Goal: Task Accomplishment & Management: Use online tool/utility

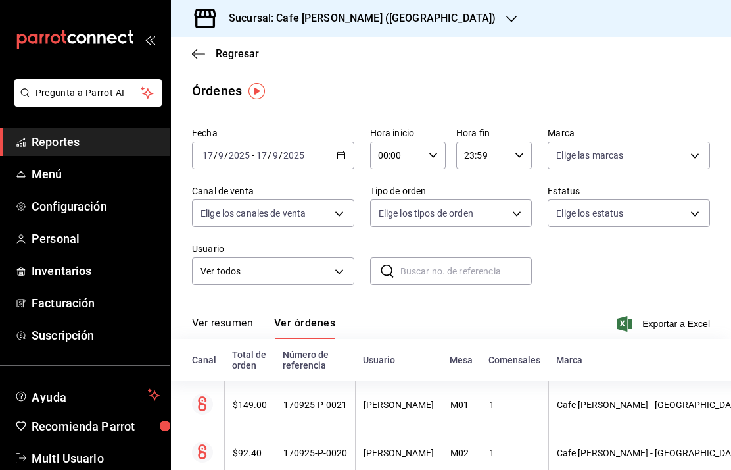
click at [241, 48] on span "Regresar" at bounding box center [237, 53] width 43 height 12
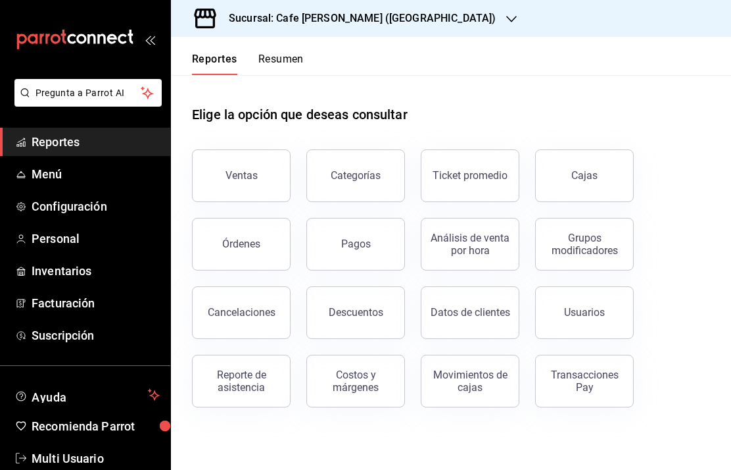
click at [381, 18] on h3 "Sucursal: Cafe [PERSON_NAME] ([GEOGRAPHIC_DATA])" at bounding box center [357, 19] width 278 height 16
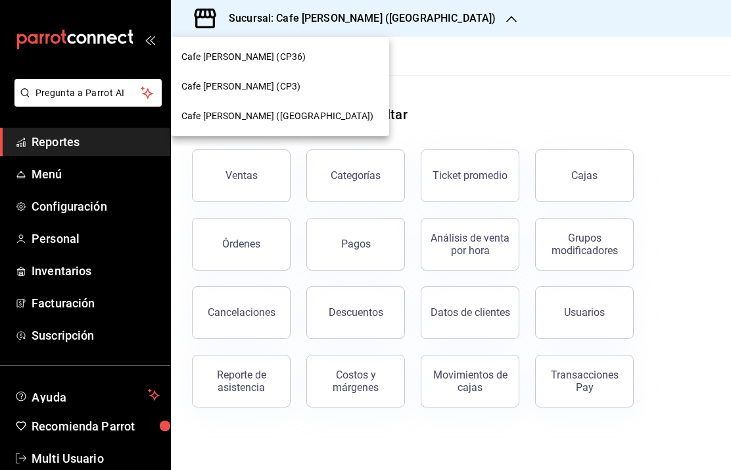
click at [251, 87] on span "Cafe [PERSON_NAME] (CP3)" at bounding box center [241, 87] width 119 height 14
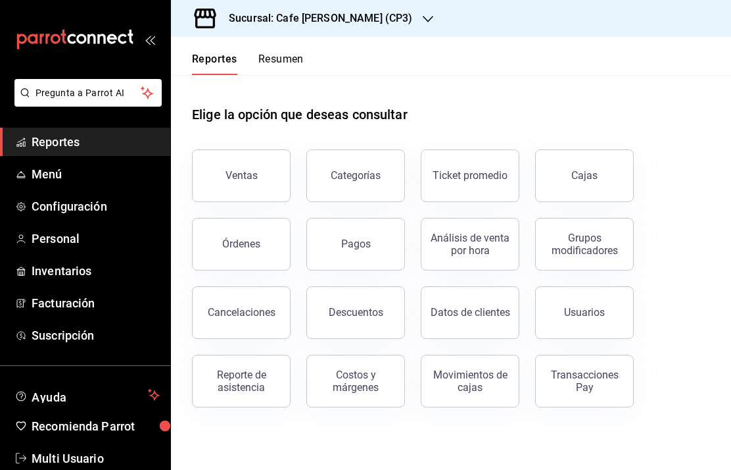
click at [590, 184] on link "Cajas" at bounding box center [584, 175] width 99 height 53
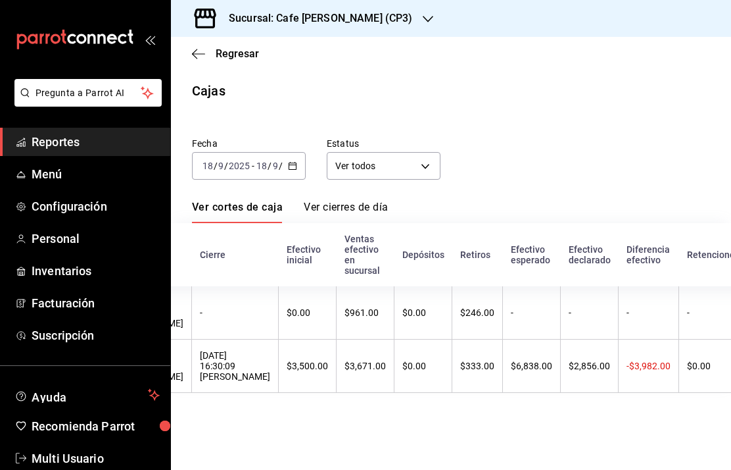
scroll to position [0, 196]
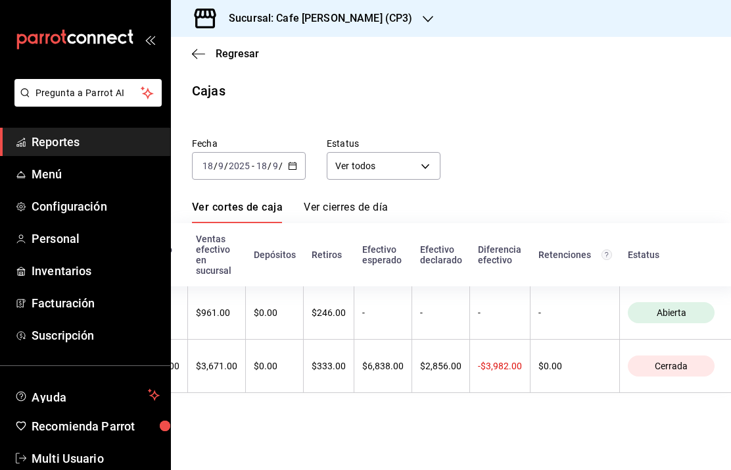
click at [364, 429] on main "Regresar Cajas Fecha [DATE] [DATE] - [DATE] [DATE] Estatus Ver todos ALL Ver co…" at bounding box center [451, 253] width 560 height 433
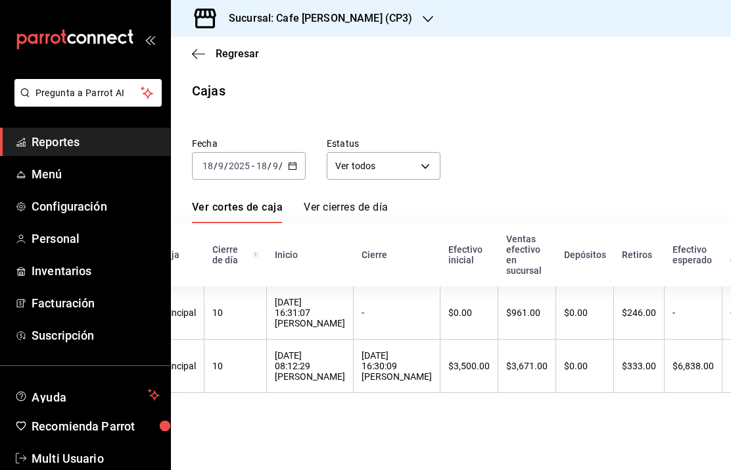
scroll to position [0, 31]
click at [423, 16] on icon "button" at bounding box center [428, 19] width 11 height 11
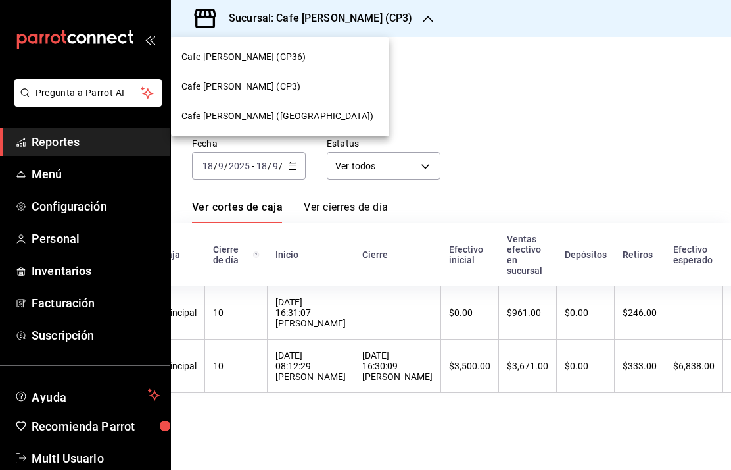
click at [574, 112] on div at bounding box center [365, 235] width 731 height 470
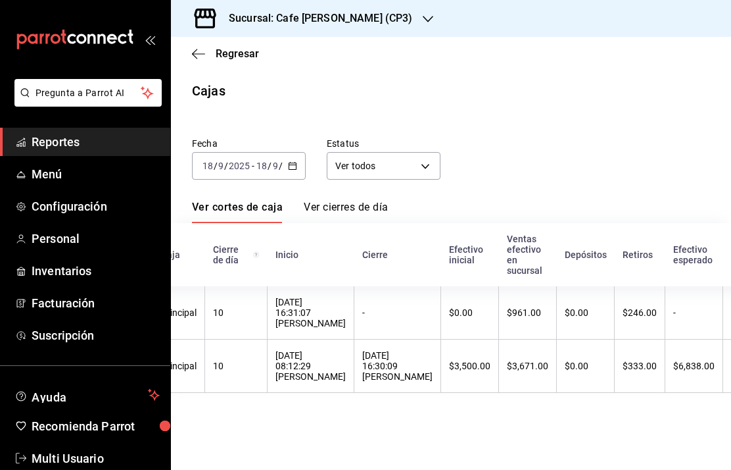
click at [345, 20] on h3 "Sucursal: Cafe [PERSON_NAME] (CP3)" at bounding box center [315, 19] width 194 height 16
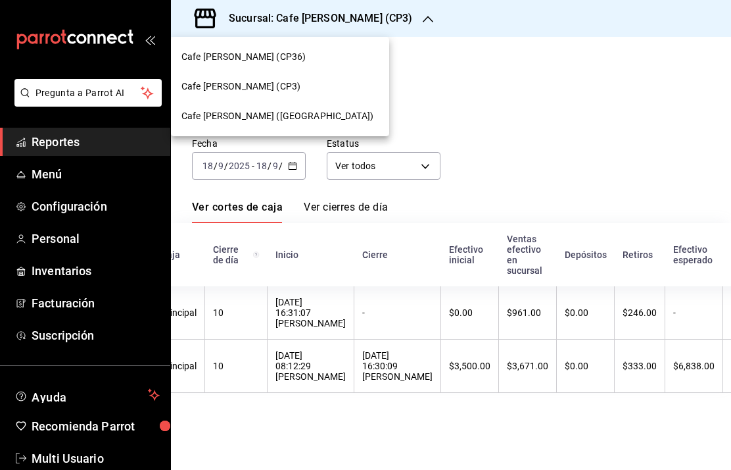
click at [533, 104] on div at bounding box center [365, 235] width 731 height 470
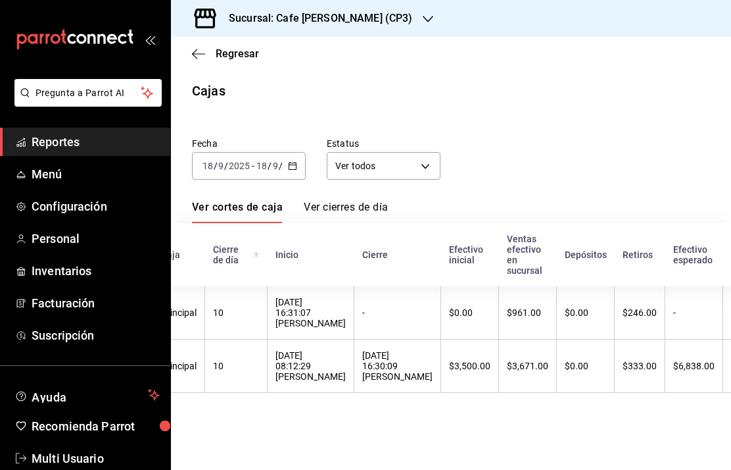
click at [364, 209] on link "Ver cierres de día" at bounding box center [346, 212] width 84 height 22
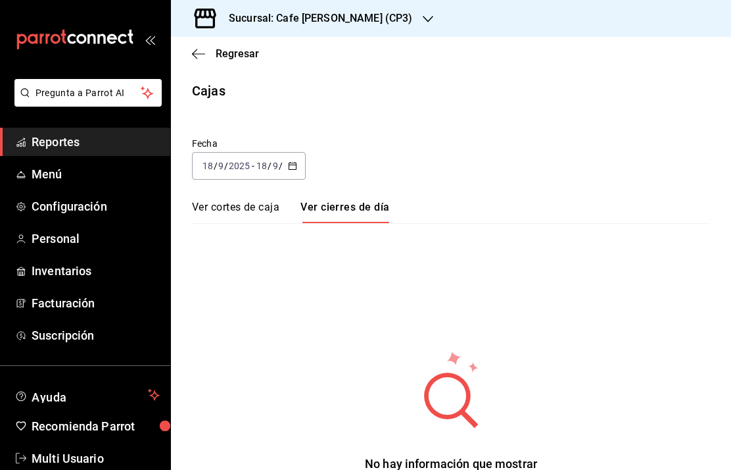
click at [225, 53] on span "Regresar" at bounding box center [237, 53] width 43 height 12
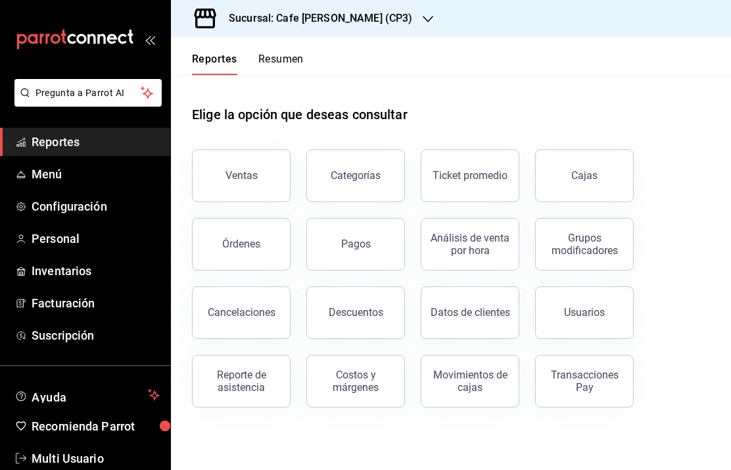
click at [237, 234] on button "Órdenes" at bounding box center [241, 244] width 99 height 53
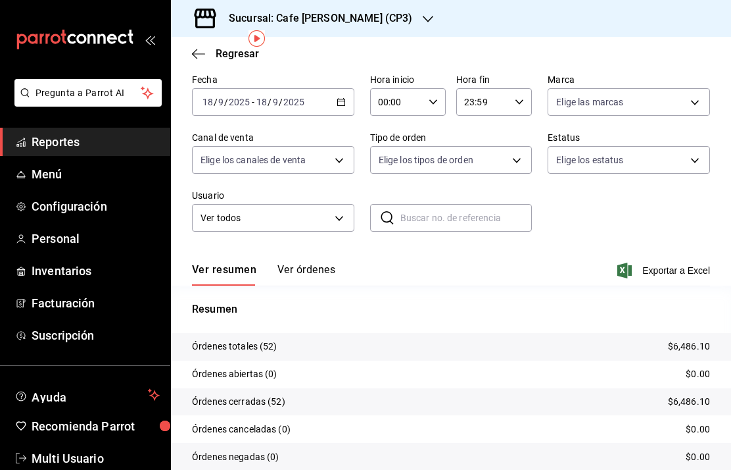
scroll to position [52, 0]
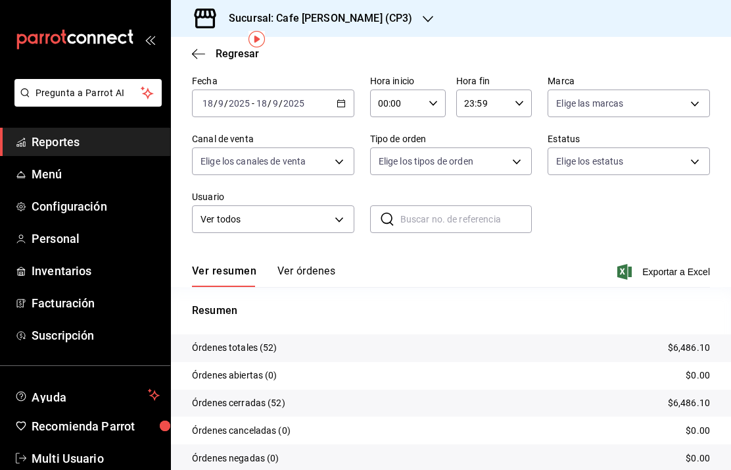
click at [303, 268] on button "Ver órdenes" at bounding box center [307, 275] width 58 height 22
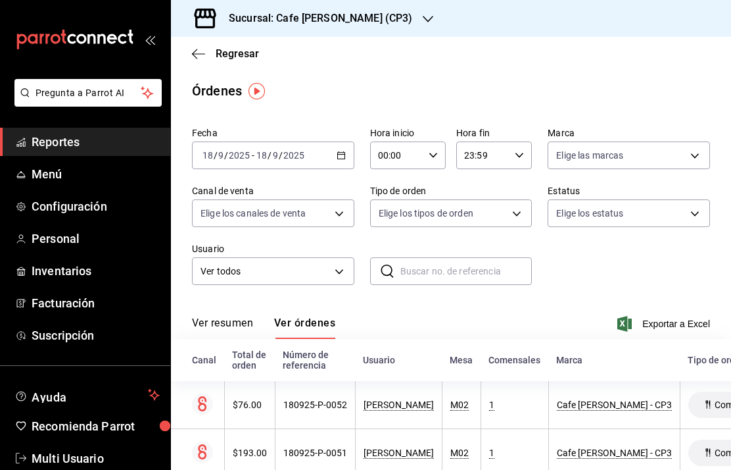
click at [366, 11] on h3 "Sucursal: Cafe [PERSON_NAME] (CP3)" at bounding box center [315, 19] width 194 height 16
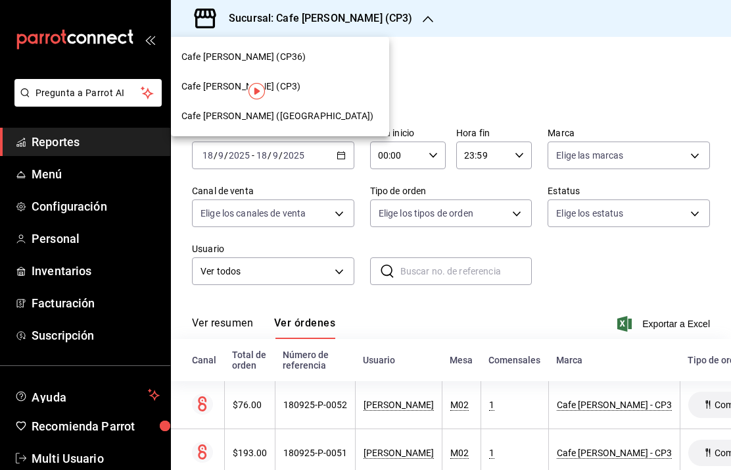
click at [547, 89] on div at bounding box center [365, 235] width 731 height 470
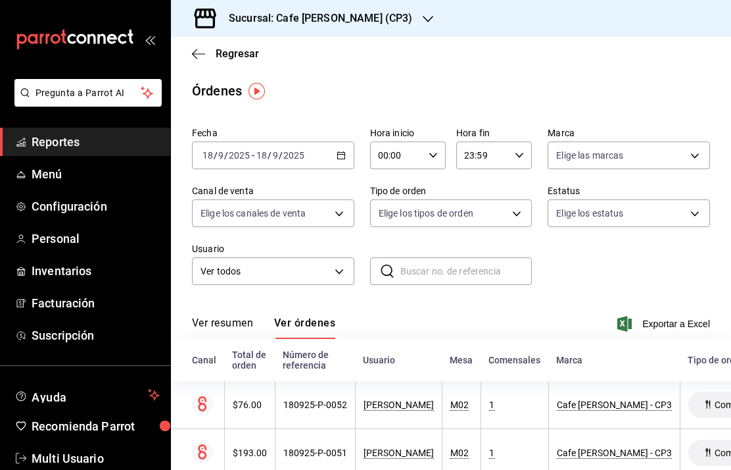
click at [216, 52] on span "Regresar" at bounding box center [237, 53] width 43 height 12
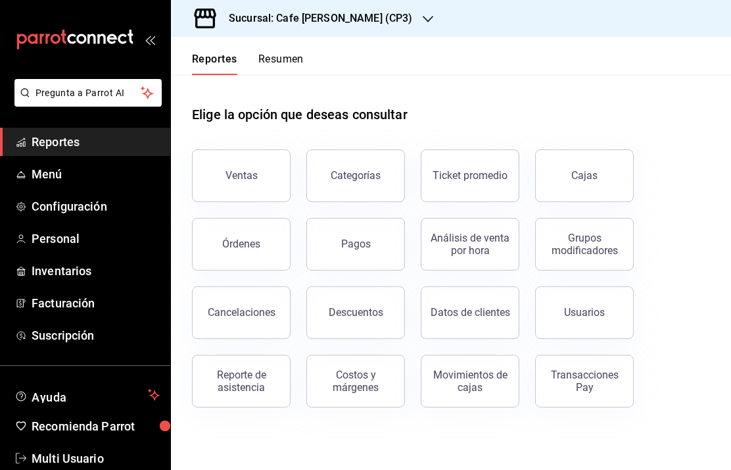
click at [222, 168] on button "Ventas" at bounding box center [241, 175] width 99 height 53
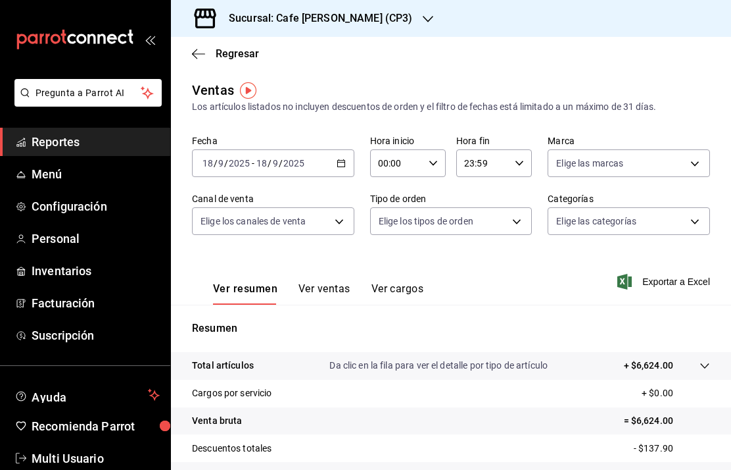
scroll to position [1, 0]
click at [332, 284] on button "Ver ventas" at bounding box center [325, 293] width 52 height 22
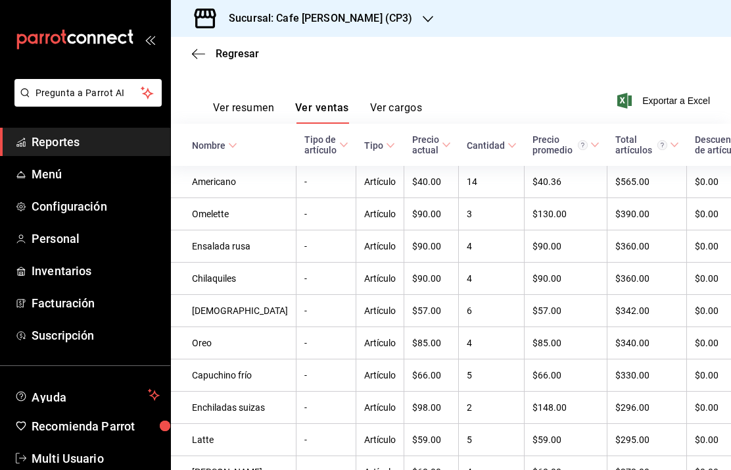
click at [394, 104] on button "Ver cargos" at bounding box center [396, 112] width 53 height 22
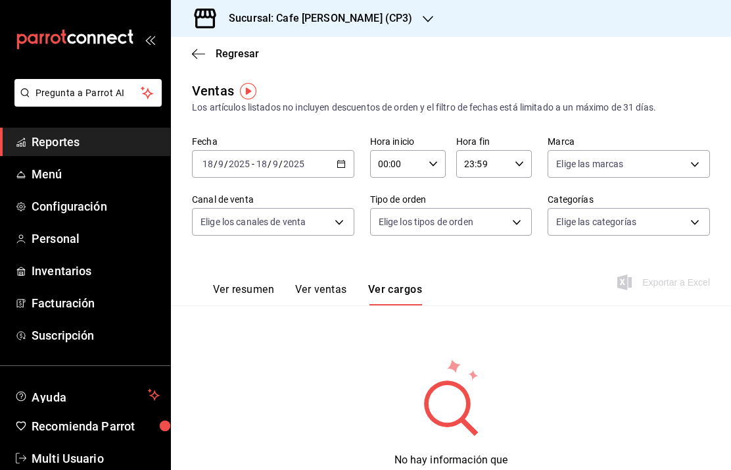
click at [228, 57] on span "Regresar" at bounding box center [237, 53] width 43 height 12
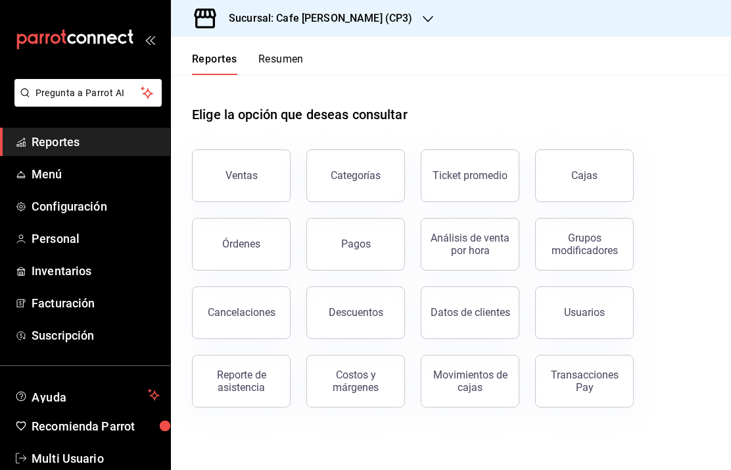
click at [472, 383] on div "Movimientos de cajas" at bounding box center [471, 380] width 82 height 25
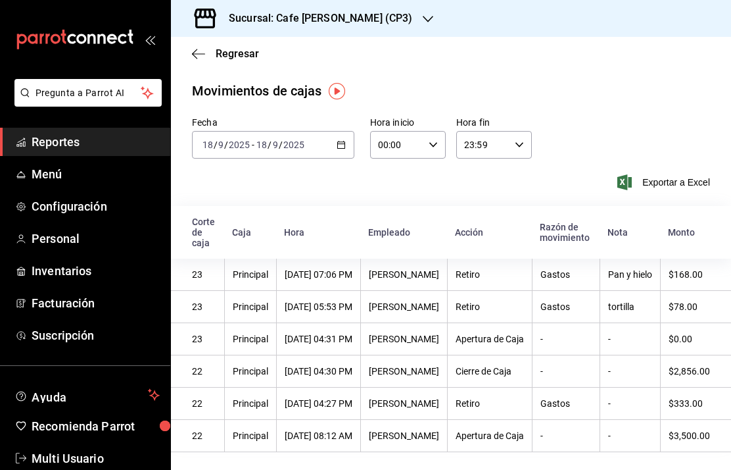
click at [222, 53] on span "Regresar" at bounding box center [237, 53] width 43 height 12
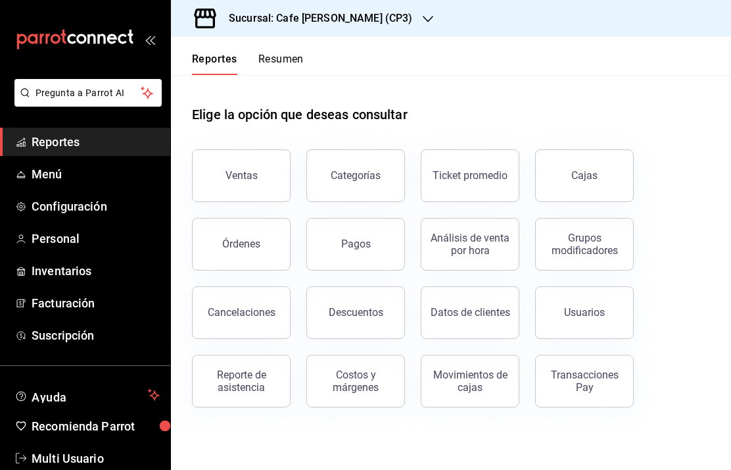
click at [581, 379] on div "Transacciones Pay" at bounding box center [585, 380] width 82 height 25
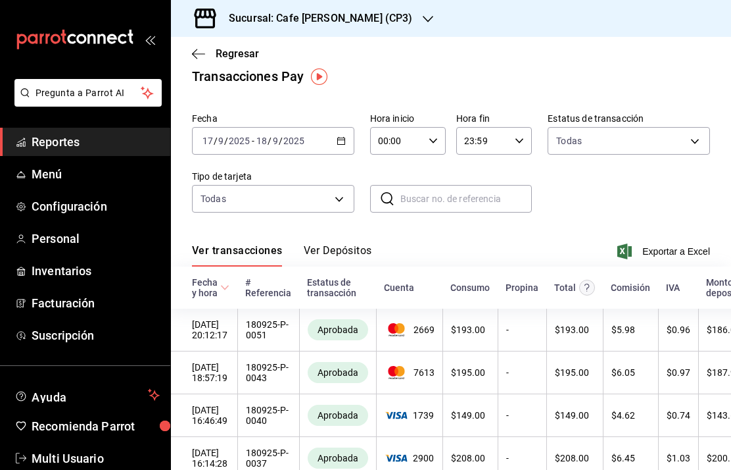
click at [201, 53] on icon "button" at bounding box center [198, 53] width 13 height 1
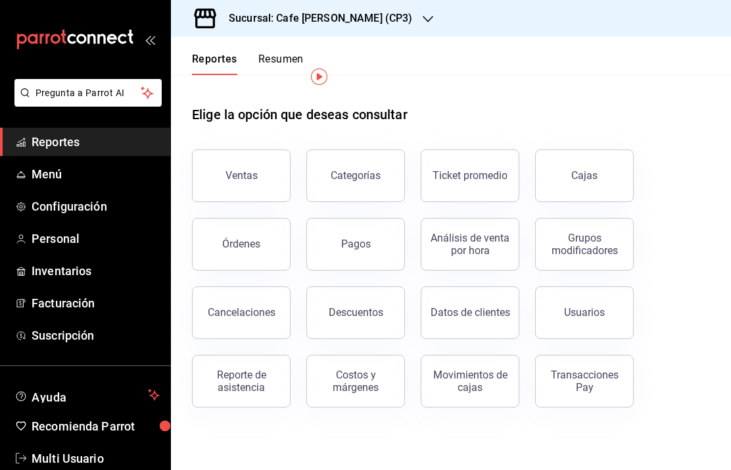
click at [385, 254] on button "Pagos" at bounding box center [356, 244] width 99 height 53
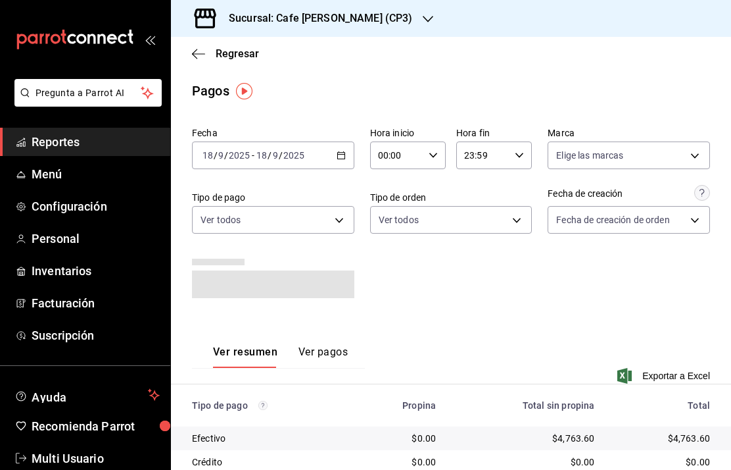
click at [205, 53] on icon "button" at bounding box center [198, 54] width 13 height 12
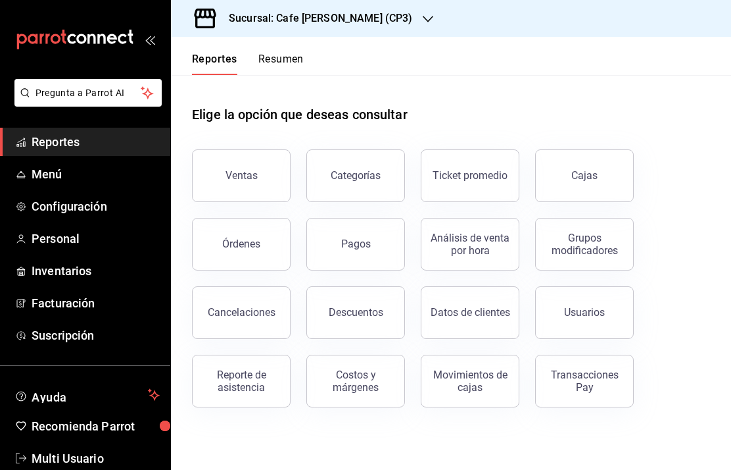
click at [219, 168] on button "Ventas" at bounding box center [241, 175] width 99 height 53
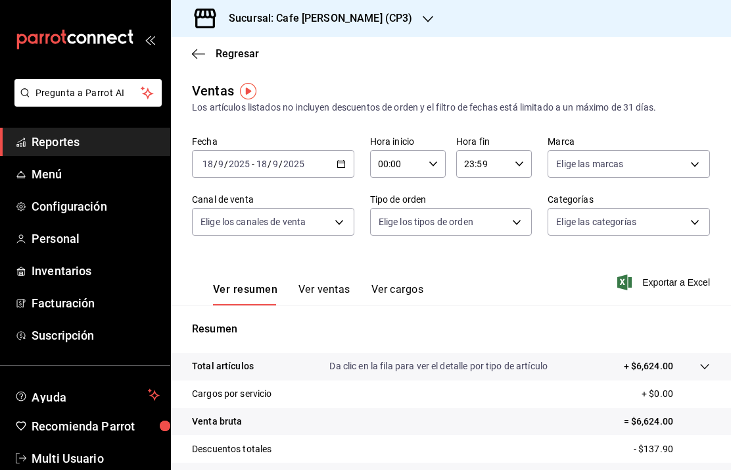
click at [329, 280] on div "Ver resumen Ver ventas Ver cargos" at bounding box center [308, 286] width 232 height 38
click at [316, 293] on button "Ver ventas" at bounding box center [325, 294] width 52 height 22
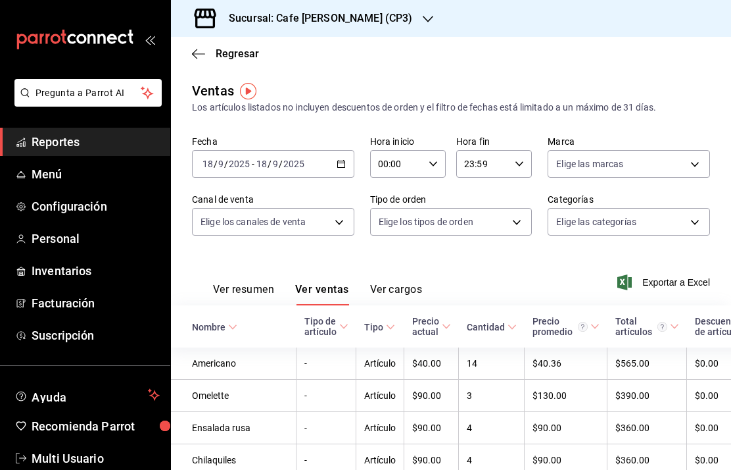
click at [206, 51] on span "Regresar" at bounding box center [225, 53] width 67 height 12
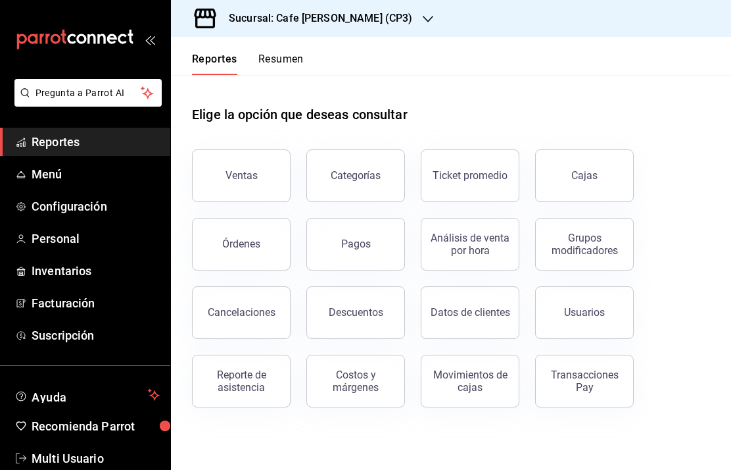
click at [228, 239] on div "Órdenes" at bounding box center [241, 243] width 38 height 12
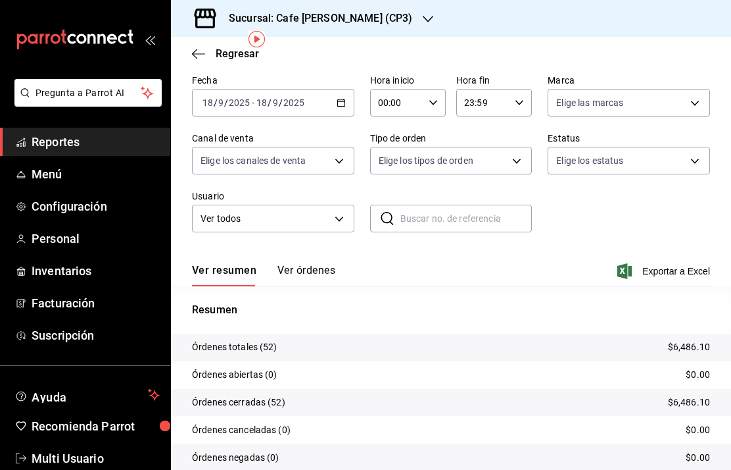
scroll to position [52, 0]
click at [298, 270] on button "Ver órdenes" at bounding box center [307, 275] width 58 height 22
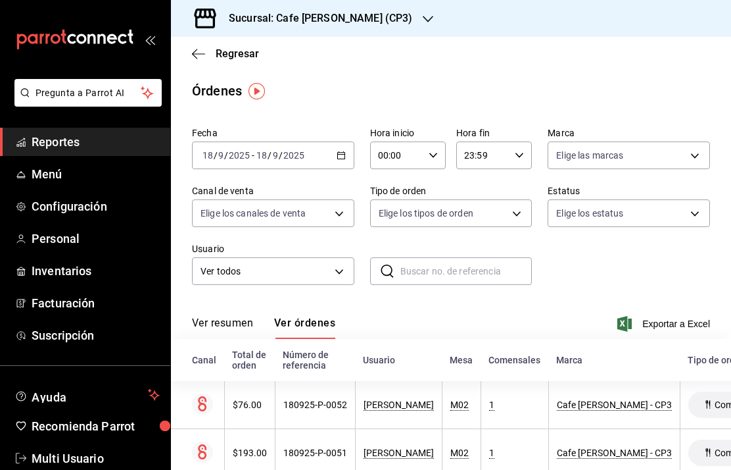
click at [228, 322] on button "Ver resumen" at bounding box center [222, 327] width 61 height 22
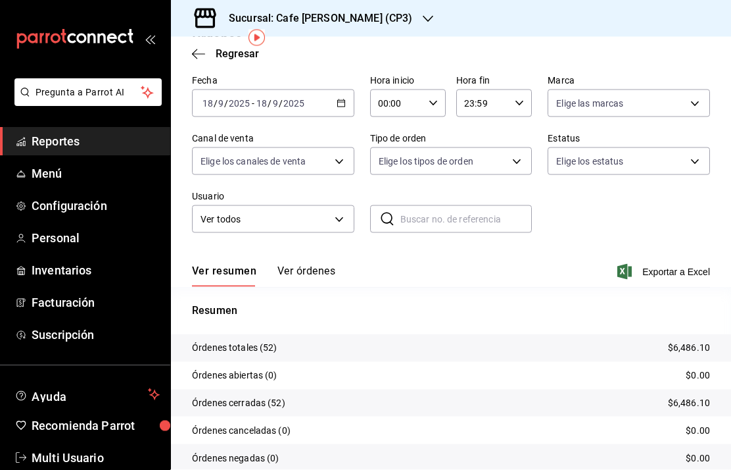
scroll to position [9, 0]
click at [307, 264] on button "Ver órdenes" at bounding box center [307, 275] width 58 height 22
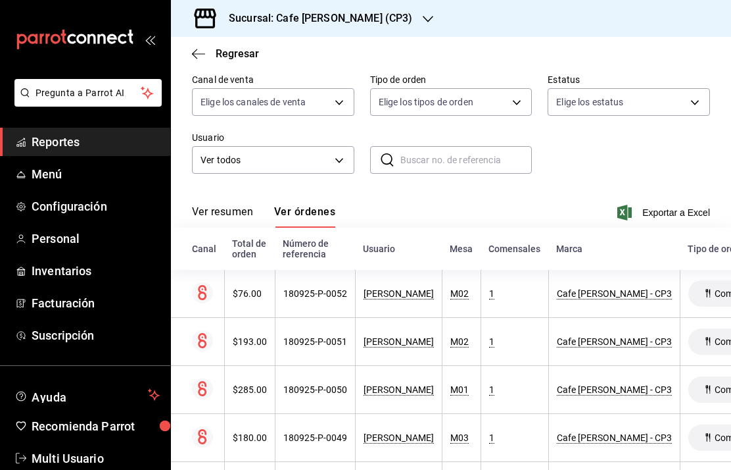
click at [501, 100] on body "Pregunta a Parrot AI Reportes Menú Configuración Personal Inventarios Facturaci…" at bounding box center [365, 235] width 731 height 470
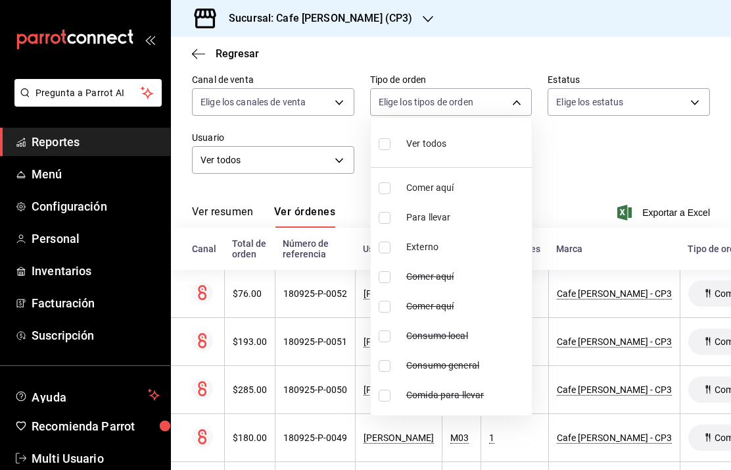
click at [358, 15] on div at bounding box center [365, 235] width 731 height 470
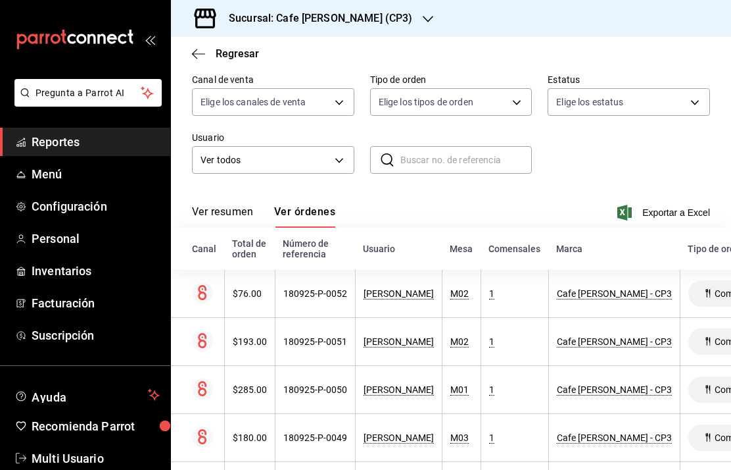
click at [234, 47] on span "Regresar" at bounding box center [237, 53] width 43 height 12
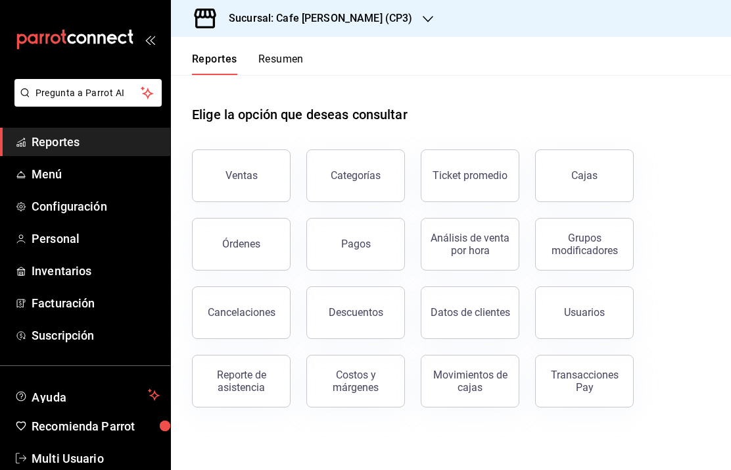
click at [668, 178] on div "Ventas Categorías Ticket promedio Cajas Órdenes Pagos Análisis de venta por hor…" at bounding box center [443, 271] width 534 height 274
click at [487, 181] on button "Ticket promedio" at bounding box center [470, 175] width 99 height 53
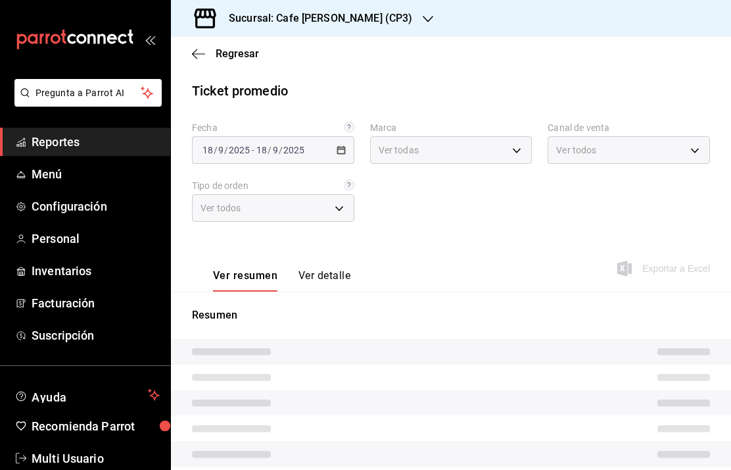
type input "1a219e6b-4538-4a36-8180-b402e53fe872"
type input "PARROT,UBER_EATS,RAPPI,DIDI_FOOD,ONLINE"
type input "b6d69fa6-8bdb-43aa-98cd-a7664cdb062b,0192c32a-f6f7-4e90-9b3c-67a5d4ccc4b7,EXTER…"
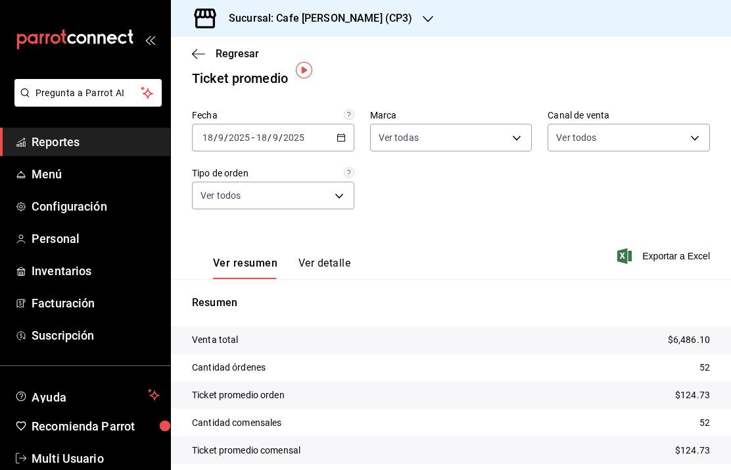
scroll to position [12, 0]
click at [329, 257] on button "Ver detalle" at bounding box center [325, 268] width 52 height 22
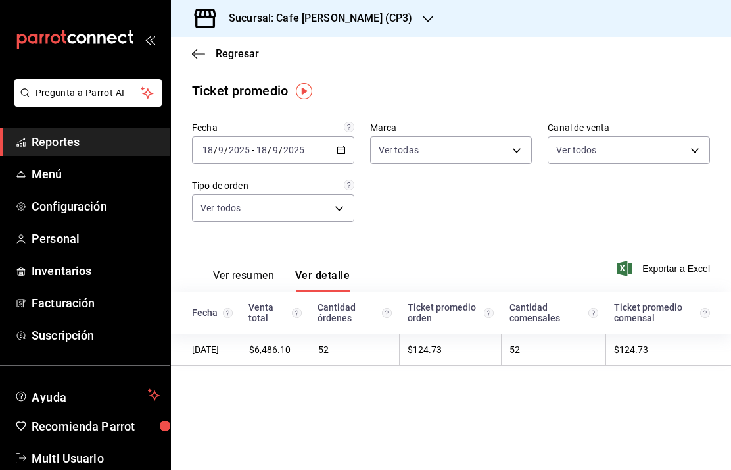
click at [228, 47] on span "Regresar" at bounding box center [237, 53] width 43 height 12
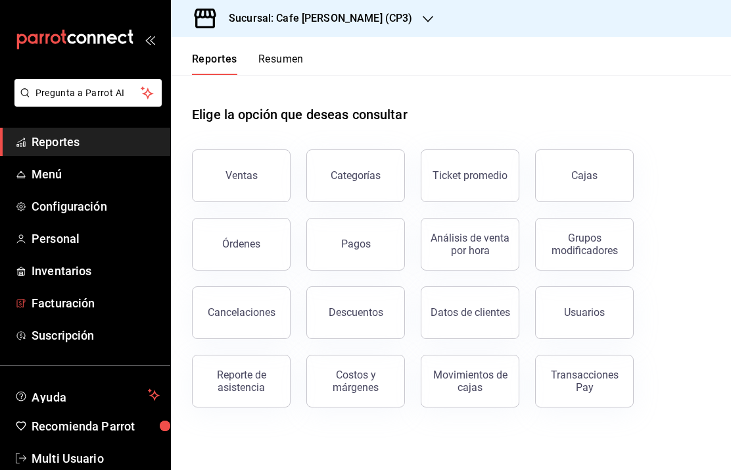
click at [72, 307] on span "Facturación" at bounding box center [96, 303] width 128 height 18
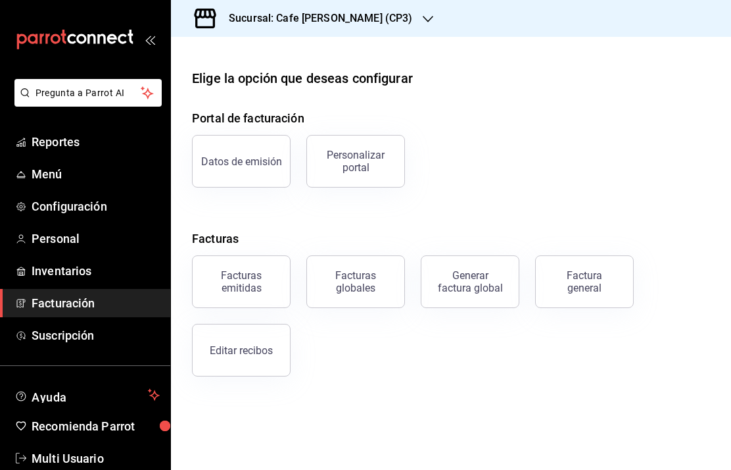
click at [253, 352] on div "Editar recibos" at bounding box center [241, 350] width 63 height 12
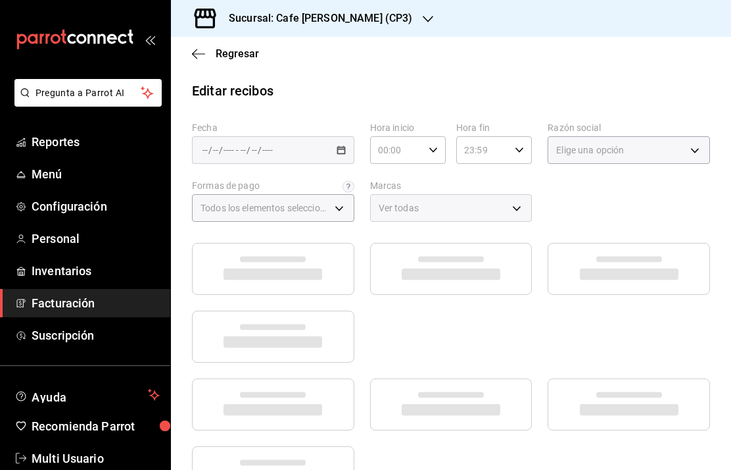
type input "f8495378-9407-48b0-8ccc-5c0fdb97f123"
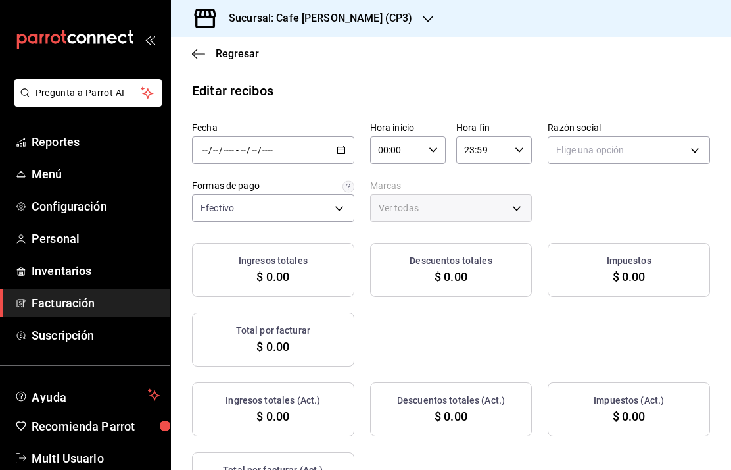
click at [324, 202] on body "Pregunta a Parrot AI Reportes Menú Configuración Personal Inventarios Facturaci…" at bounding box center [365, 235] width 731 height 470
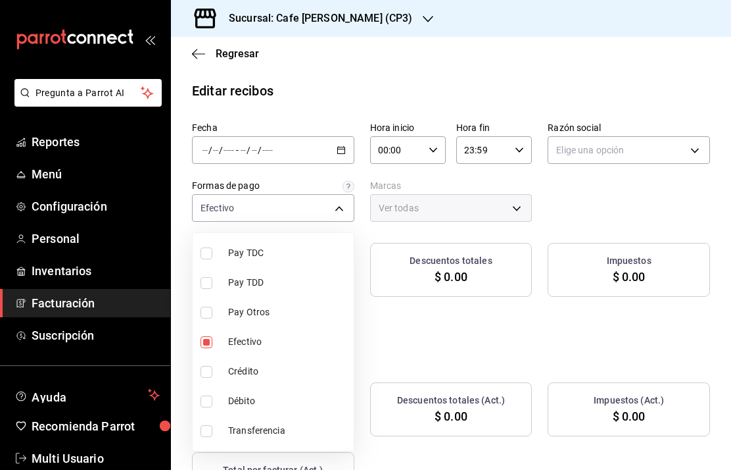
click at [265, 156] on div at bounding box center [365, 235] width 731 height 470
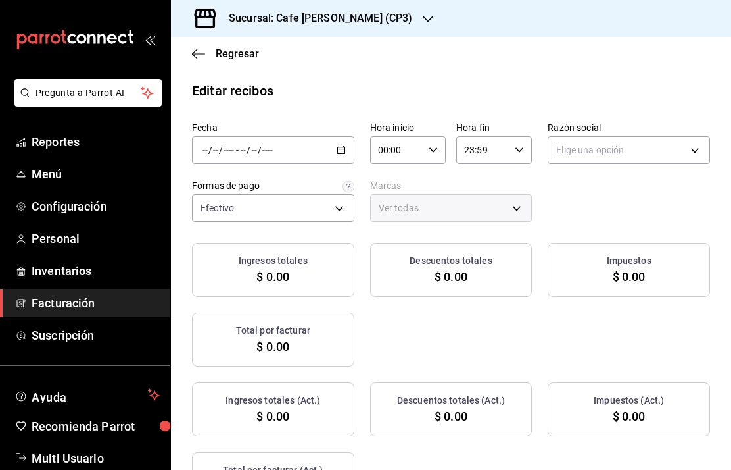
click at [233, 147] on input "number" at bounding box center [229, 150] width 12 height 11
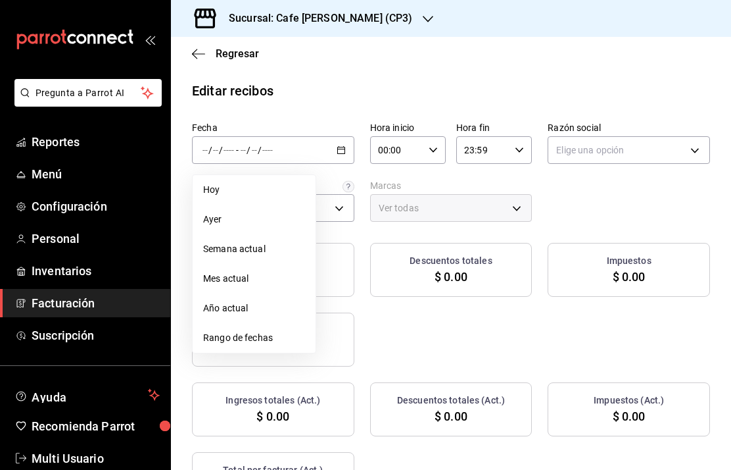
click at [246, 252] on span "Semana actual" at bounding box center [254, 249] width 102 height 14
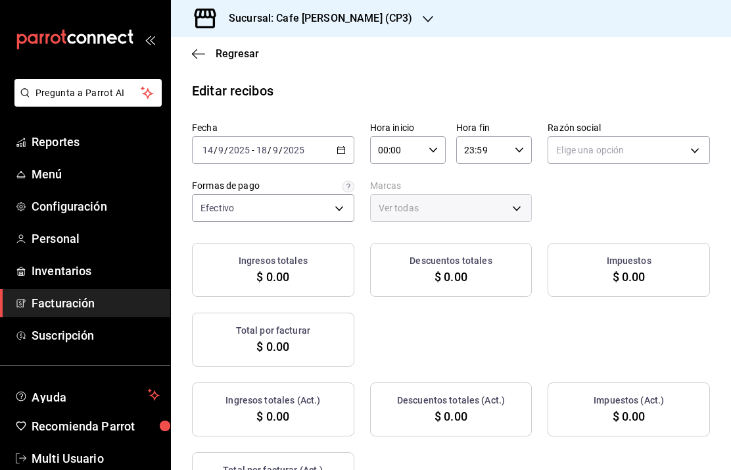
click at [683, 144] on body "Pregunta a Parrot AI Reportes Menú Configuración Personal Inventarios Facturaci…" at bounding box center [365, 235] width 731 height 470
click at [635, 218] on li "[PERSON_NAME]" at bounding box center [629, 217] width 161 height 24
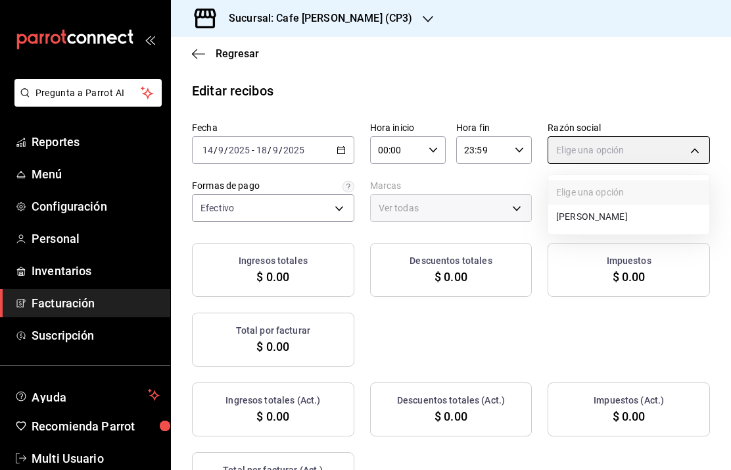
type input "11b1f4b2-2865-40a9-819b-45e3f99d464b"
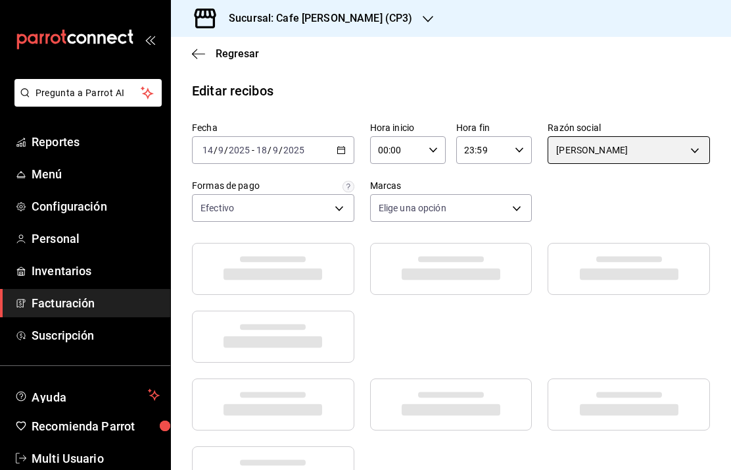
type input "1a219e6b-4538-4a36-8180-b402e53fe872"
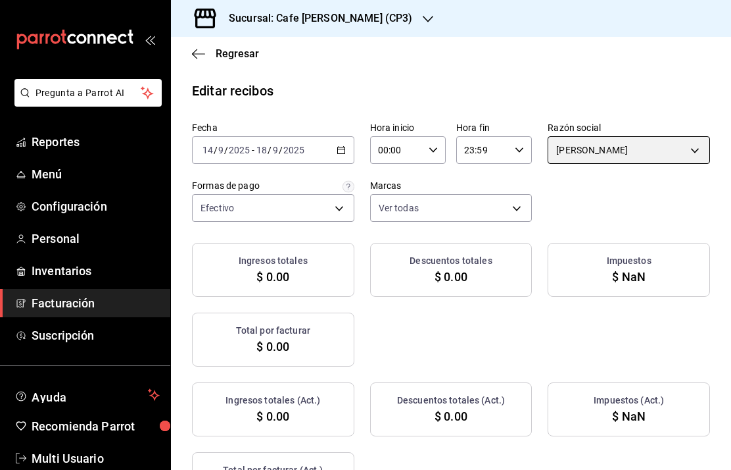
checkbox input "true"
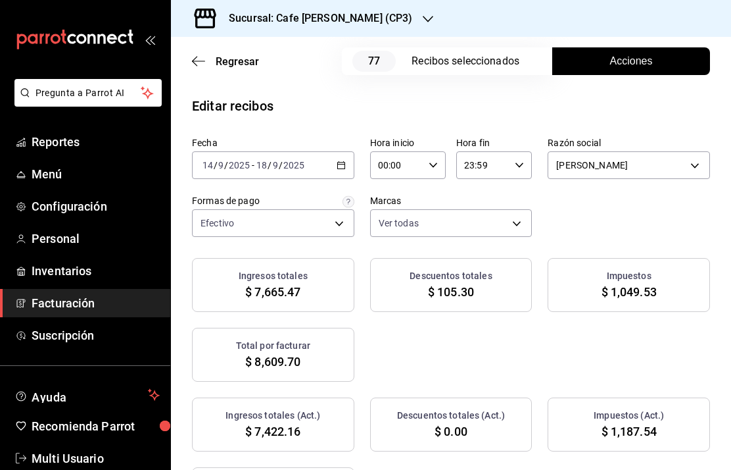
click at [312, 217] on body "Pregunta a Parrot AI Reportes Menú Configuración Personal Inventarios Facturaci…" at bounding box center [365, 235] width 731 height 470
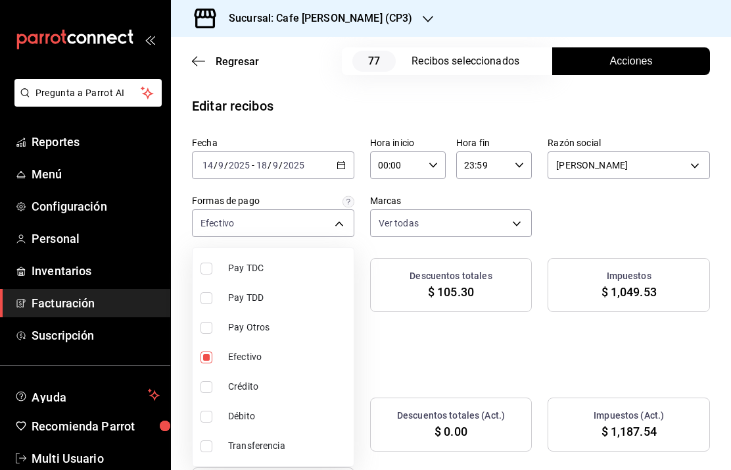
click at [245, 266] on span "Pay TDC" at bounding box center [288, 268] width 120 height 14
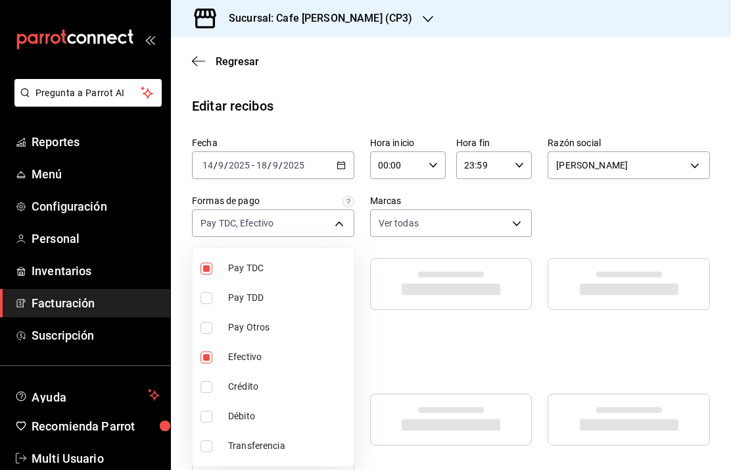
type input "f8495378-9407-48b0-8ccc-5c0fdb97f123,e21df8c8-e6b9-4b88-bdfa-a3b290e1d488"
checkbox input "true"
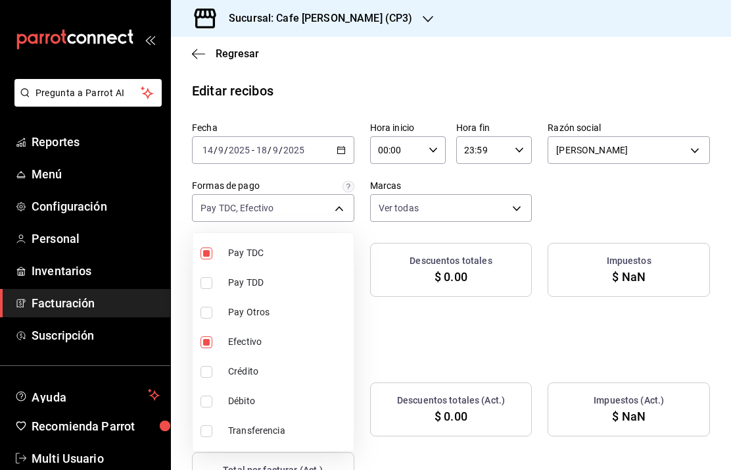
checkbox input "true"
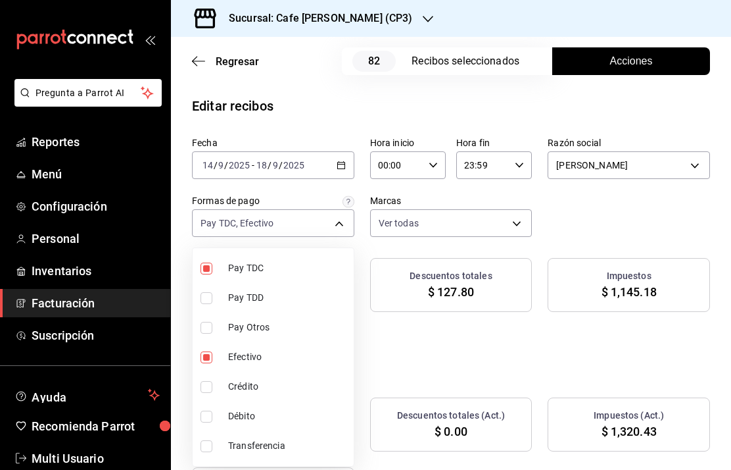
click at [679, 355] on div at bounding box center [365, 235] width 731 height 470
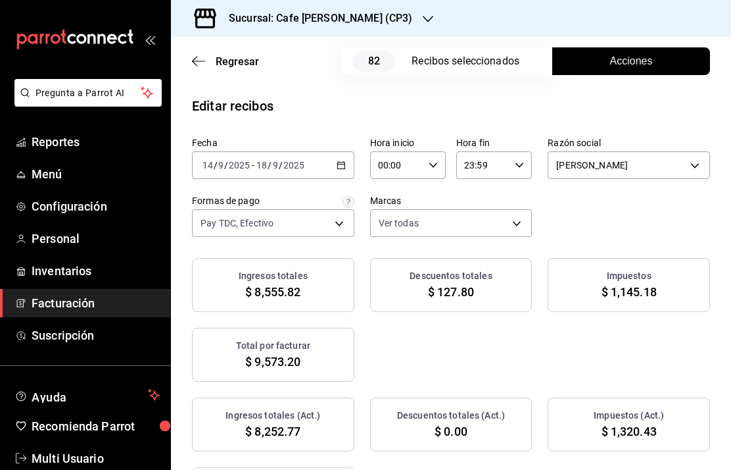
click at [329, 224] on body "Pregunta a Parrot AI Reportes Menú Configuración Personal Inventarios Facturaci…" at bounding box center [365, 235] width 731 height 470
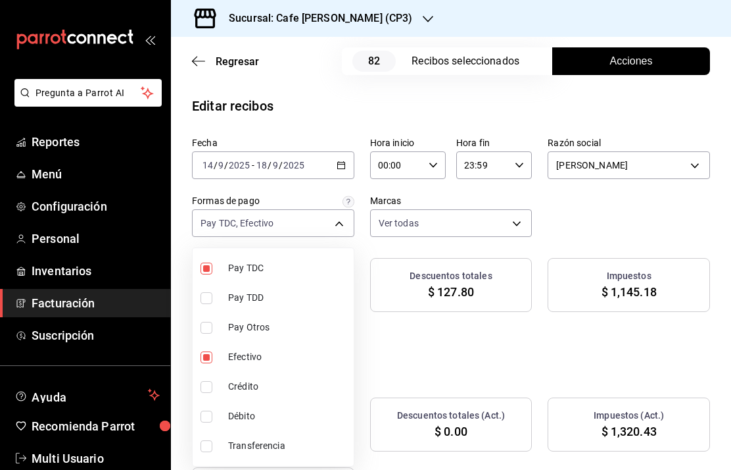
click at [207, 299] on input "checkbox" at bounding box center [207, 298] width 12 height 12
checkbox input "true"
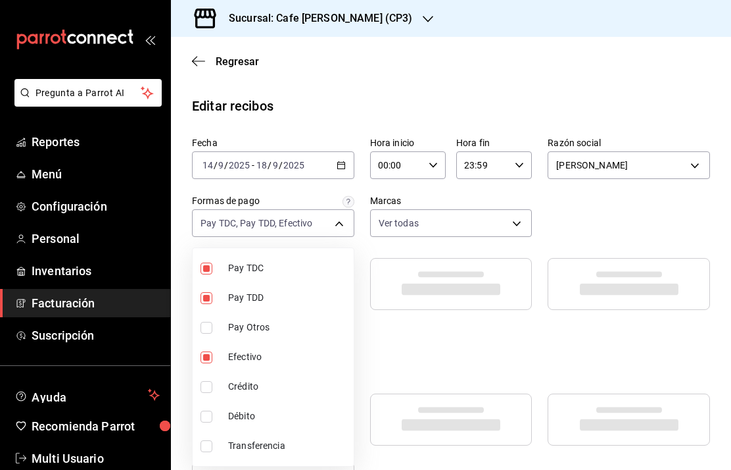
type input "f8495378-9407-48b0-8ccc-5c0fdb97f123,e21df8c8-e6b9-4b88-bdfa-a3b290e1d488,5db18…"
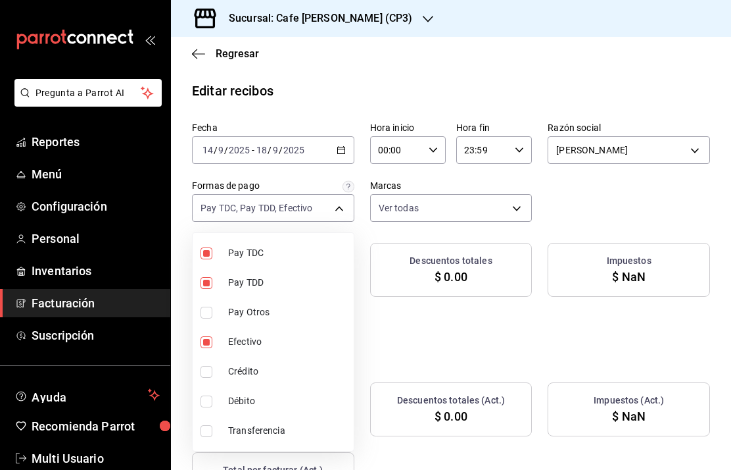
checkbox input "true"
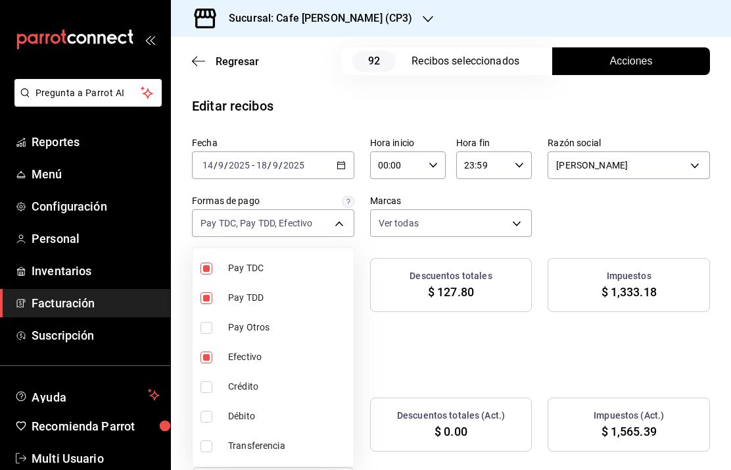
click at [205, 362] on input "checkbox" at bounding box center [207, 357] width 12 height 12
checkbox input "false"
type input "e21df8c8-e6b9-4b88-bdfa-a3b290e1d488,5db18c3d-011d-446c-b635-576c43d25baa"
click at [207, 268] on input "checkbox" at bounding box center [207, 268] width 12 height 12
checkbox input "false"
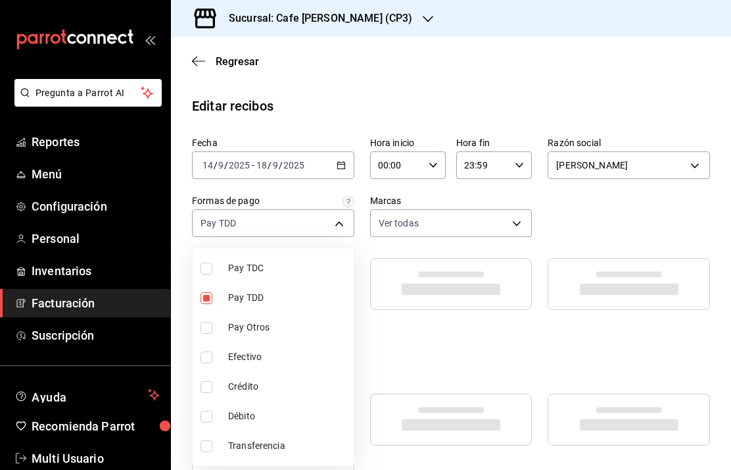
type input "5db18c3d-011d-446c-b635-576c43d25baa"
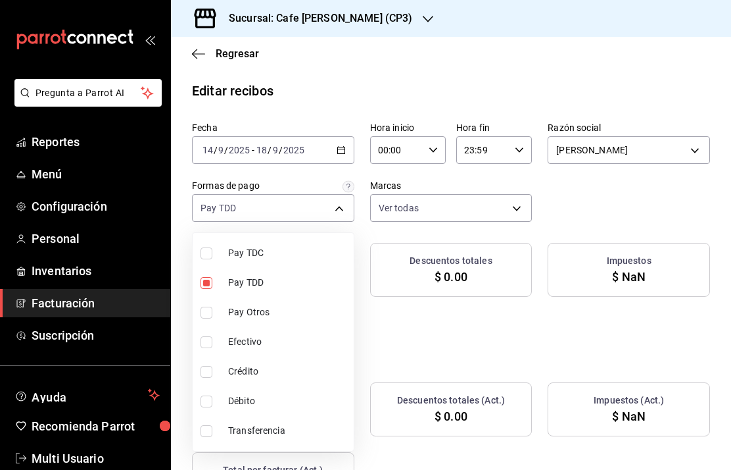
checkbox input "true"
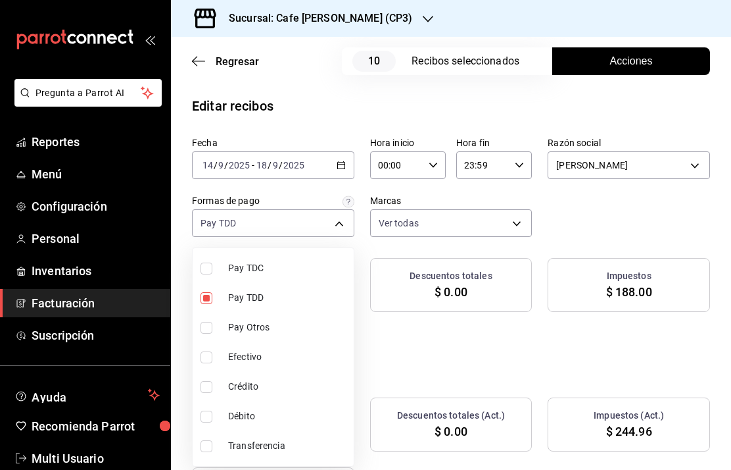
click at [677, 360] on div at bounding box center [365, 235] width 731 height 470
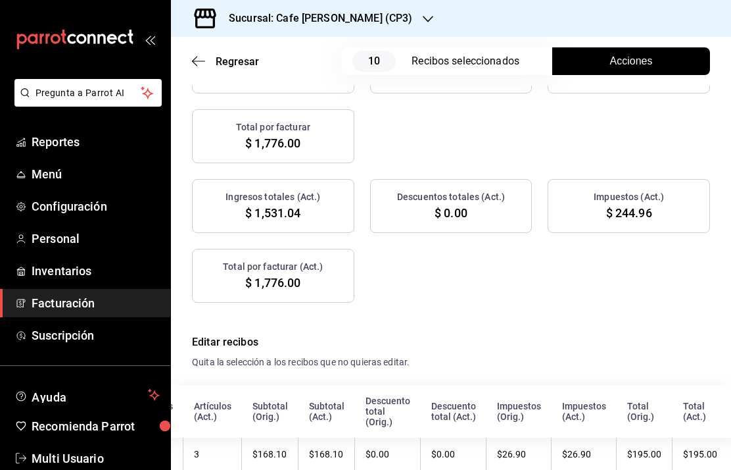
scroll to position [218, 0]
click at [629, 53] on span "Acciones" at bounding box center [631, 61] width 43 height 16
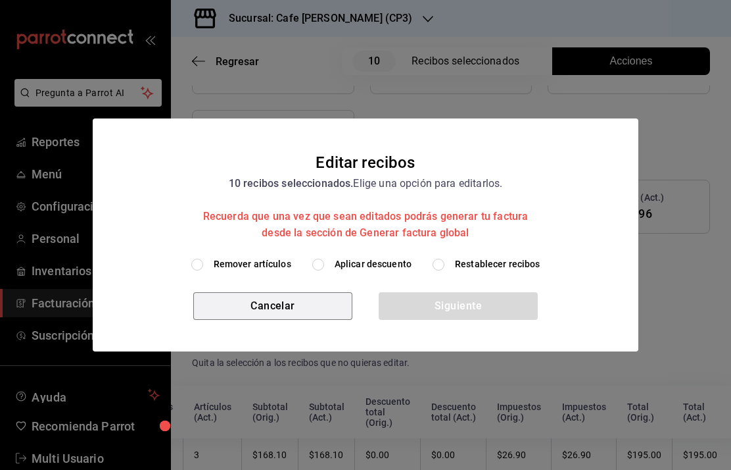
click at [283, 302] on button "Cancelar" at bounding box center [272, 306] width 159 height 28
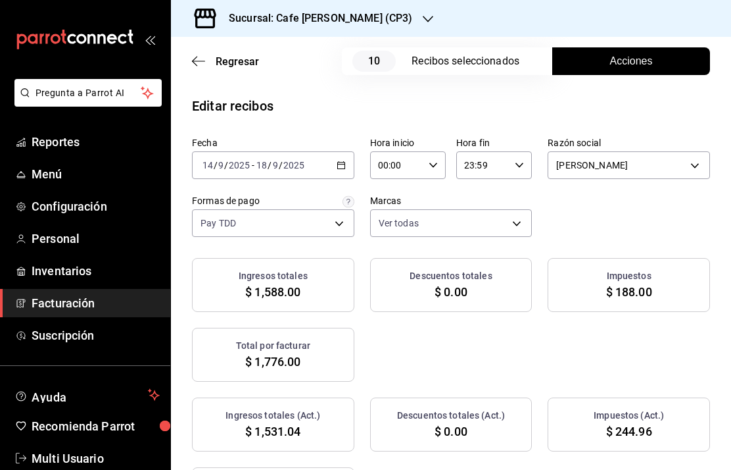
scroll to position [0, 0]
click at [319, 220] on body "Pregunta a Parrot AI Reportes Menú Configuración Personal Inventarios Facturaci…" at bounding box center [365, 235] width 731 height 470
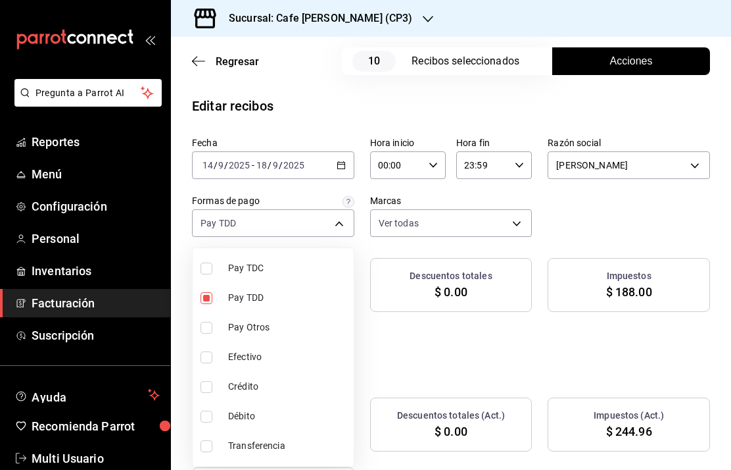
click at [207, 449] on input "checkbox" at bounding box center [207, 446] width 12 height 12
checkbox input "true"
type input "5db18c3d-011d-446c-b635-576c43d25baa,6a96663e-7424-4e46-b350-7308e8cb2d8a"
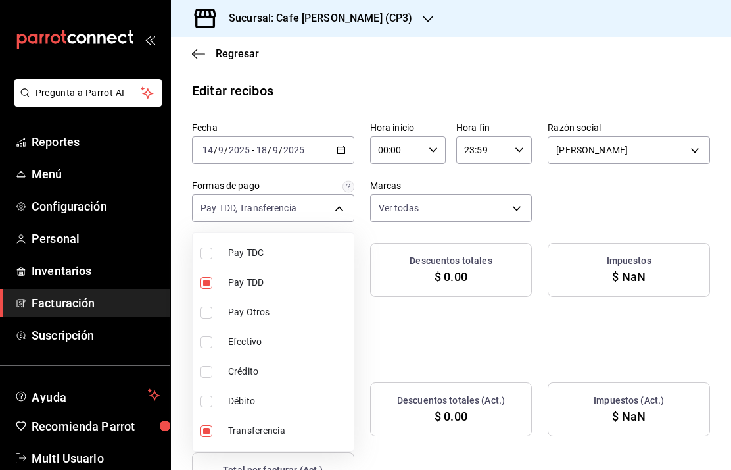
checkbox input "true"
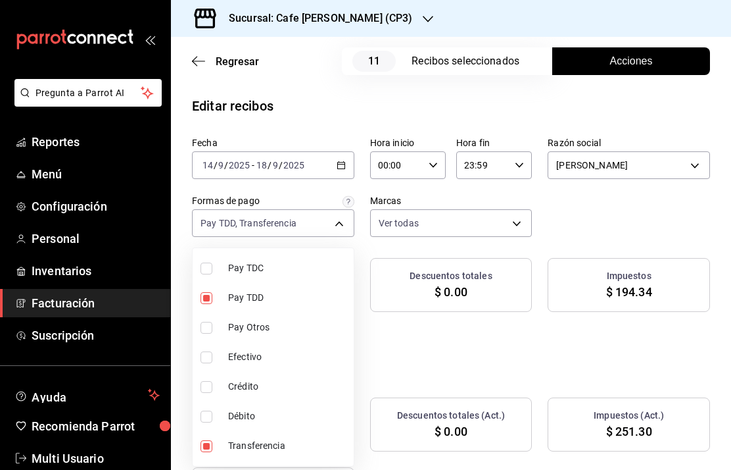
click at [211, 295] on input "checkbox" at bounding box center [207, 298] width 12 height 12
checkbox input "false"
type input "6a96663e-7424-4e46-b350-7308e8cb2d8a"
click at [689, 352] on div at bounding box center [365, 235] width 731 height 470
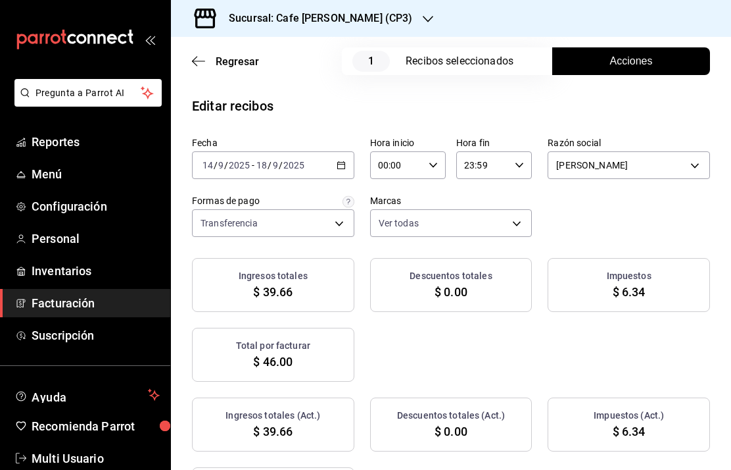
click at [303, 162] on body "Pregunta a Parrot AI Reportes Menú Configuración Personal Inventarios Facturaci…" at bounding box center [365, 235] width 731 height 470
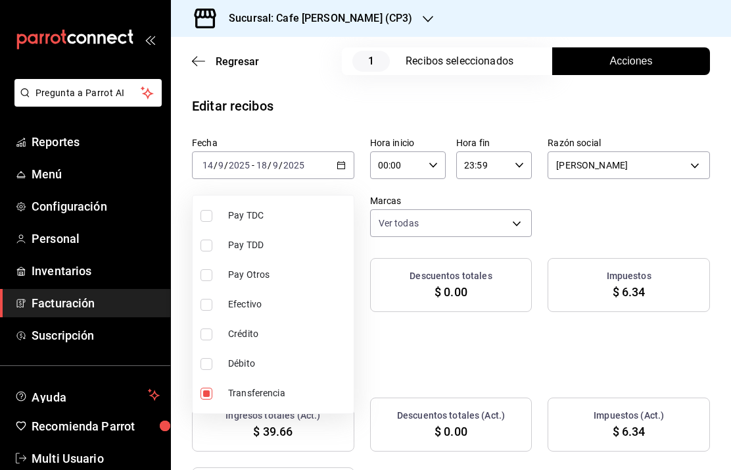
click at [211, 387] on input "checkbox" at bounding box center [207, 393] width 12 height 12
checkbox input "false"
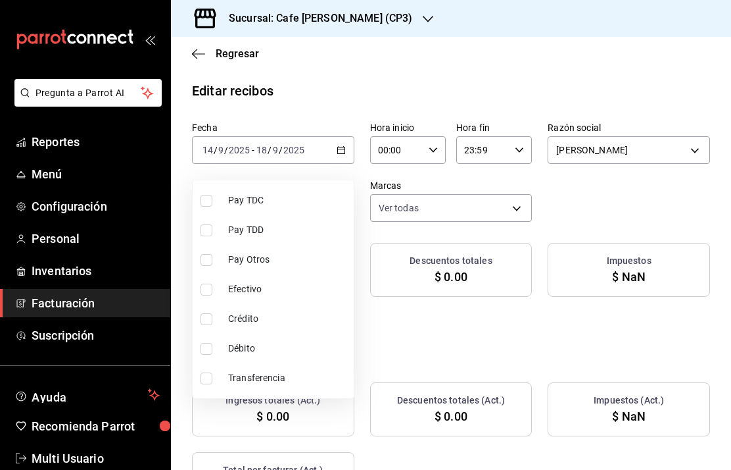
checkbox input "true"
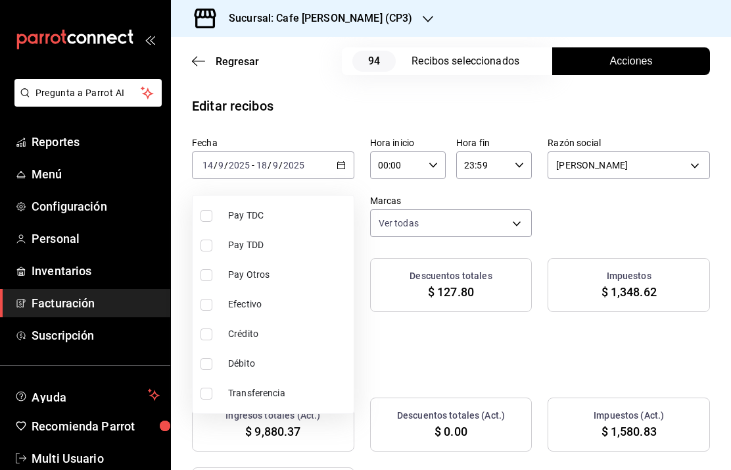
click at [214, 358] on label at bounding box center [209, 364] width 17 height 12
click at [212, 358] on input "checkbox" at bounding box center [207, 364] width 12 height 12
checkbox input "false"
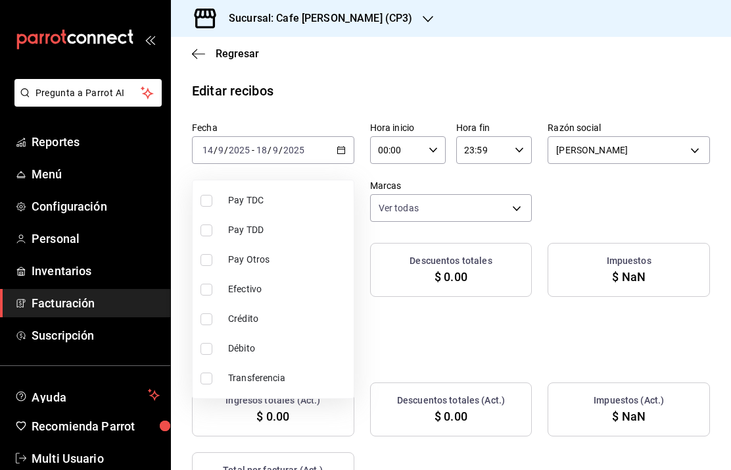
checkbox input "true"
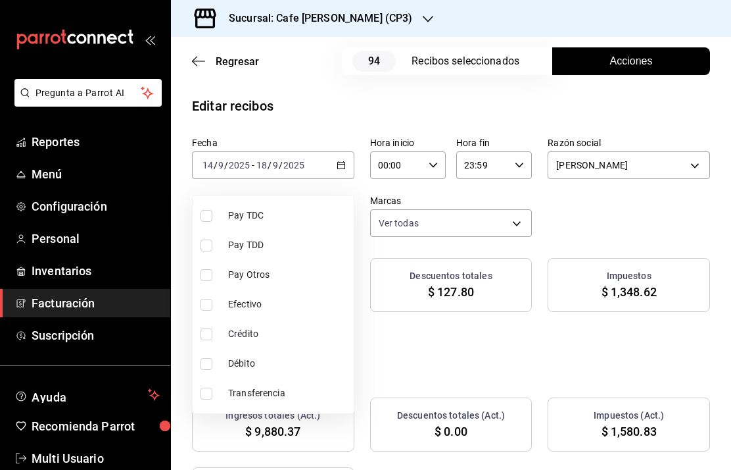
click at [209, 359] on input "checkbox" at bounding box center [207, 364] width 12 height 12
checkbox input "true"
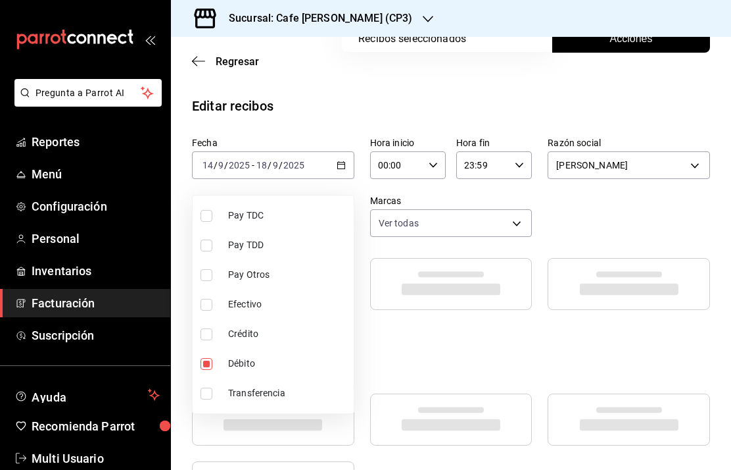
type input "0b5f74d8-727b-4cde-a468-d28fd20a2e9d"
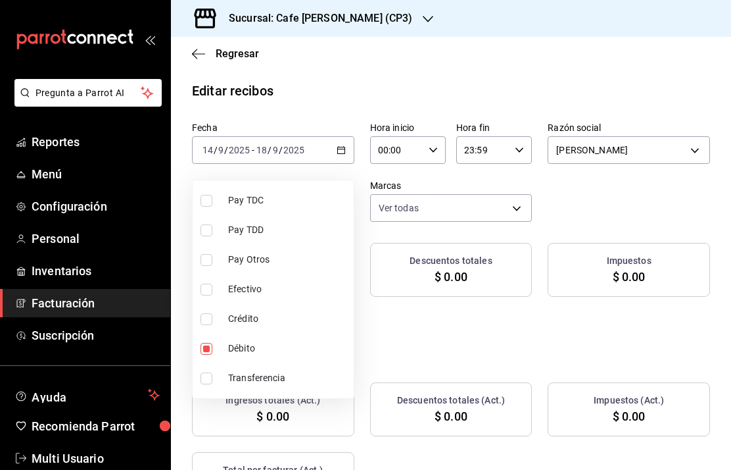
click at [681, 274] on div at bounding box center [365, 235] width 731 height 470
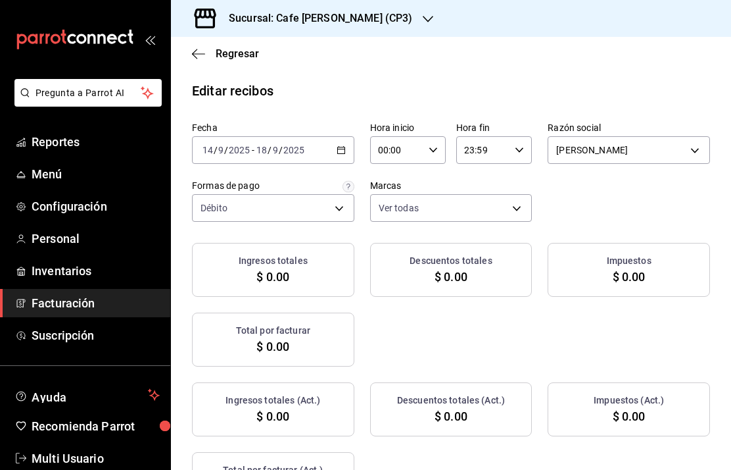
click at [515, 157] on body "Pregunta a Parrot AI Reportes Menú Configuración Personal Inventarios Facturaci…" at bounding box center [365, 235] width 731 height 470
click at [338, 156] on div at bounding box center [365, 235] width 731 height 470
click at [339, 151] on body "Pregunta a Parrot AI Reportes Menú Configuración Personal Inventarios Facturaci…" at bounding box center [365, 235] width 731 height 470
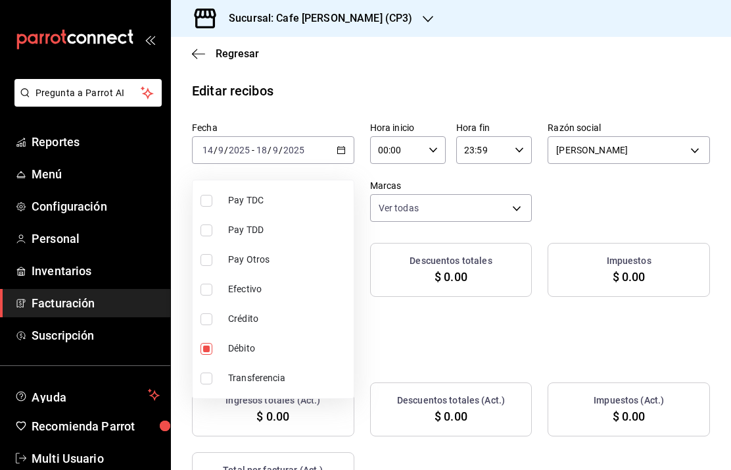
click at [212, 321] on input "checkbox" at bounding box center [207, 319] width 12 height 12
checkbox input "true"
type input "0b5f74d8-727b-4cde-a468-d28fd20a2e9d,ec077930-a700-4a7f-abc2-b0e324329be7"
click at [210, 353] on input "checkbox" at bounding box center [207, 349] width 12 height 12
checkbox input "false"
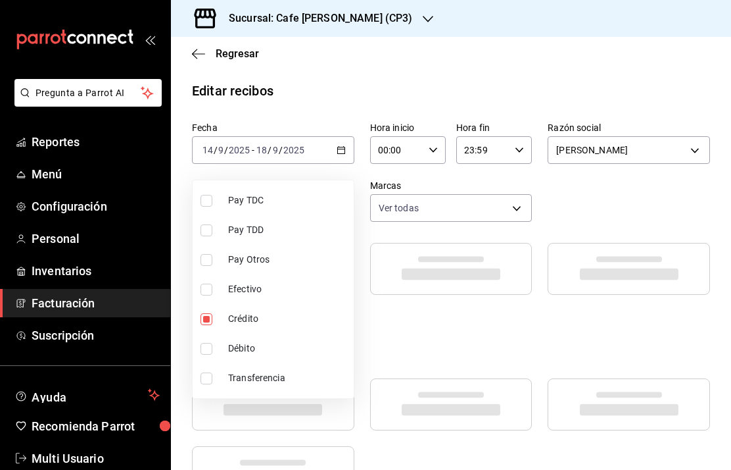
type input "ec077930-a700-4a7f-abc2-b0e324329be7"
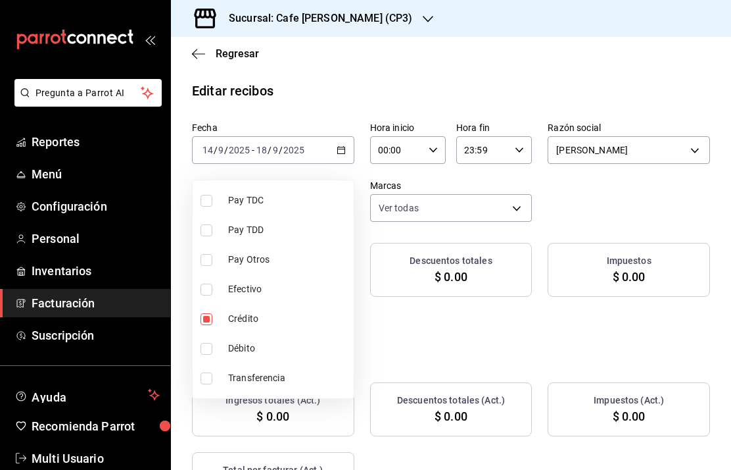
click at [290, 147] on div at bounding box center [365, 235] width 731 height 470
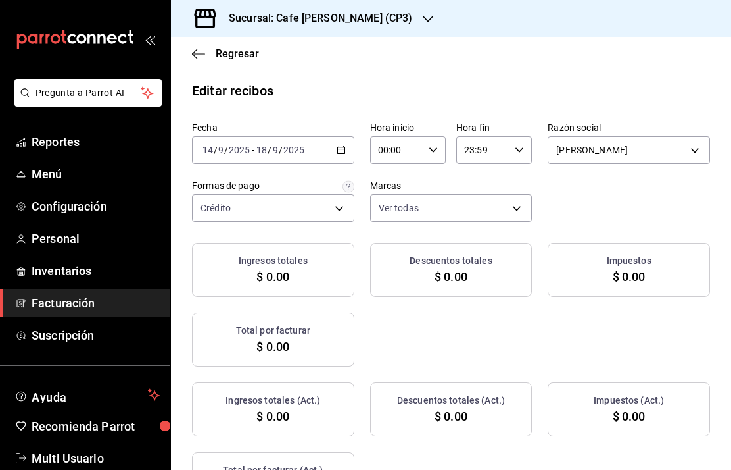
click at [333, 157] on body "Pregunta a Parrot AI Reportes Menú Configuración Personal Inventarios Facturaci…" at bounding box center [365, 235] width 731 height 470
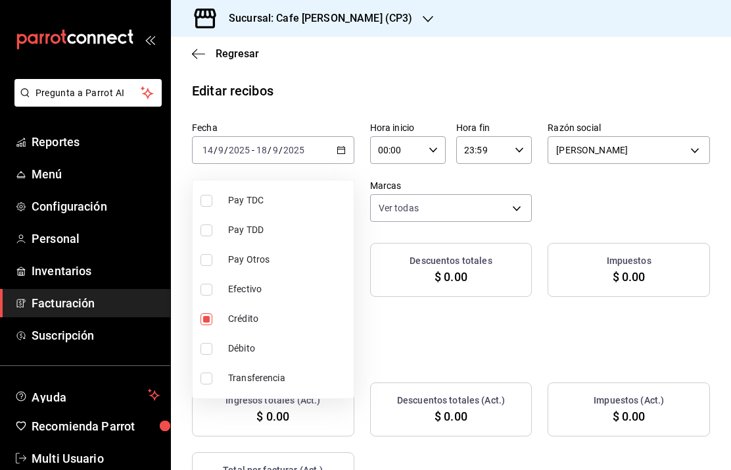
click at [210, 197] on input "checkbox" at bounding box center [207, 201] width 12 height 12
checkbox input "true"
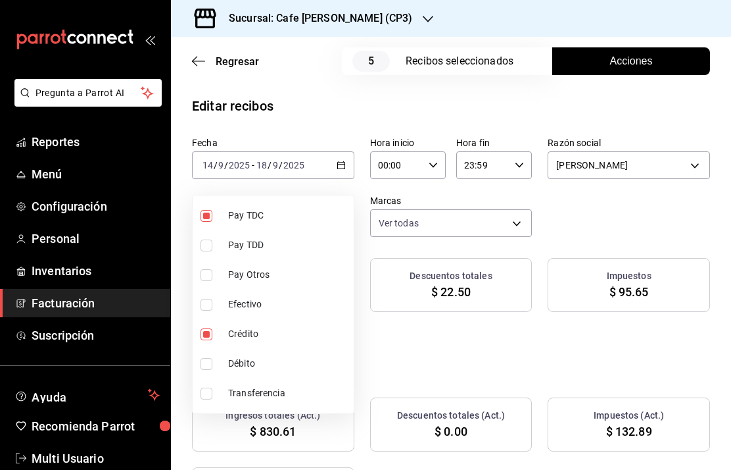
click at [203, 323] on li "Crédito" at bounding box center [273, 334] width 161 height 30
type input "e21df8c8-e6b9-4b88-bdfa-a3b290e1d488"
checkbox input "false"
click at [697, 279] on div at bounding box center [365, 235] width 731 height 470
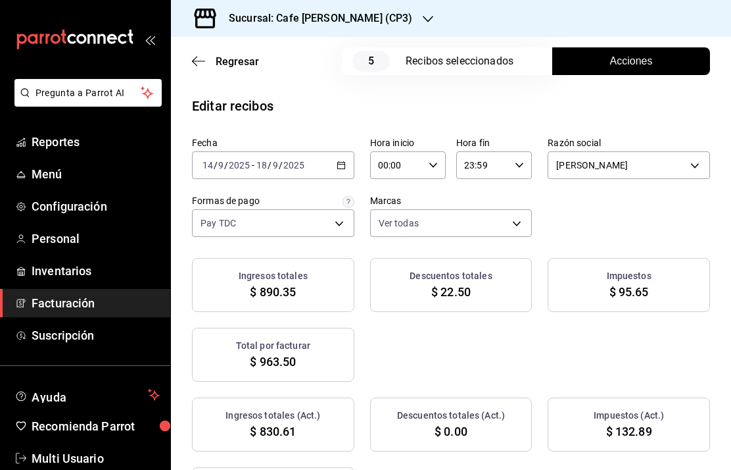
click at [232, 55] on span "Regresar" at bounding box center [237, 61] width 43 height 12
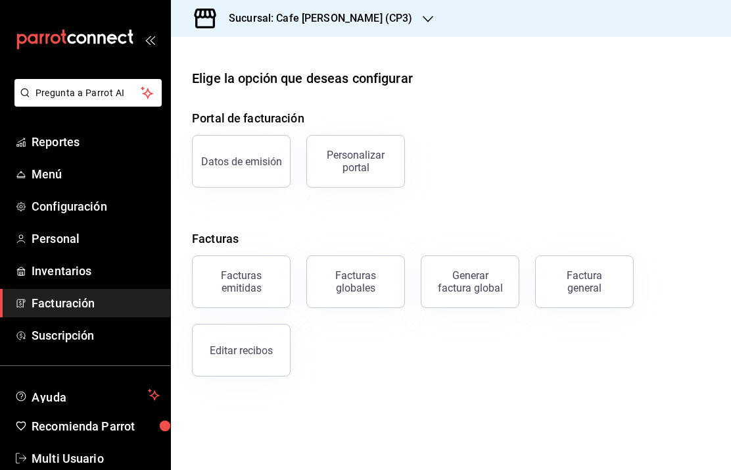
click at [243, 280] on div "Facturas emitidas" at bounding box center [242, 281] width 82 height 25
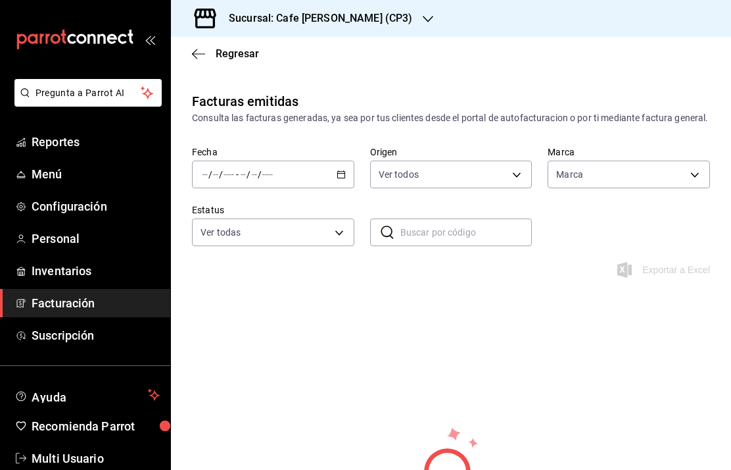
type input "ORDER_INVOICE,GENERAL_INVOICE"
type input "ACTIVE,PENDING_CANCELLATION,CANCELLED,PRE_CANCELLED"
type input "1a219e6b-4538-4a36-8180-b402e53fe872"
click at [246, 173] on input "number" at bounding box center [243, 174] width 7 height 11
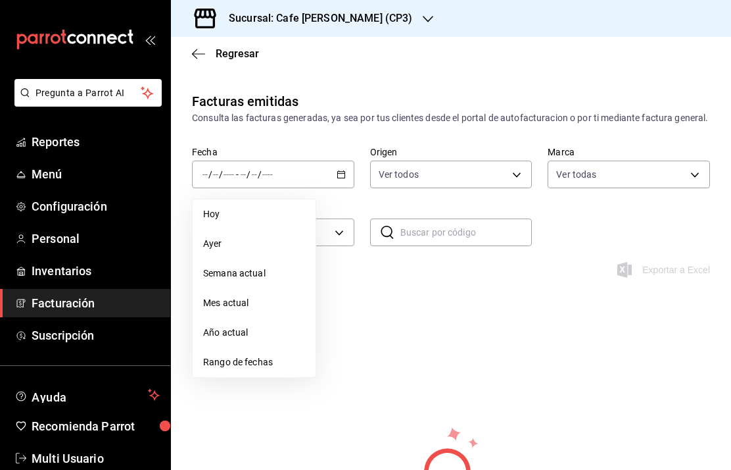
click at [255, 275] on span "Semana actual" at bounding box center [254, 273] width 102 height 14
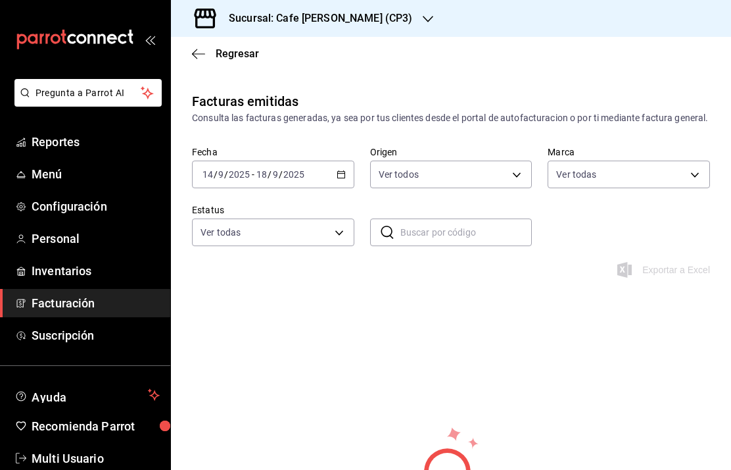
click at [208, 59] on span "Regresar" at bounding box center [225, 53] width 67 height 12
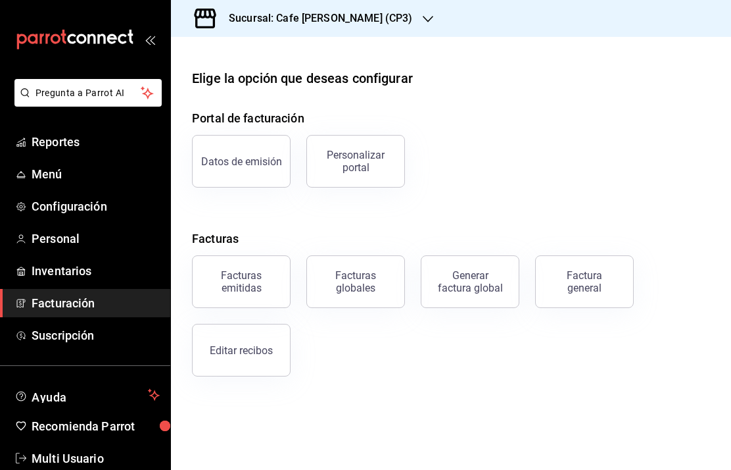
click at [356, 287] on div "Facturas globales" at bounding box center [356, 281] width 82 height 25
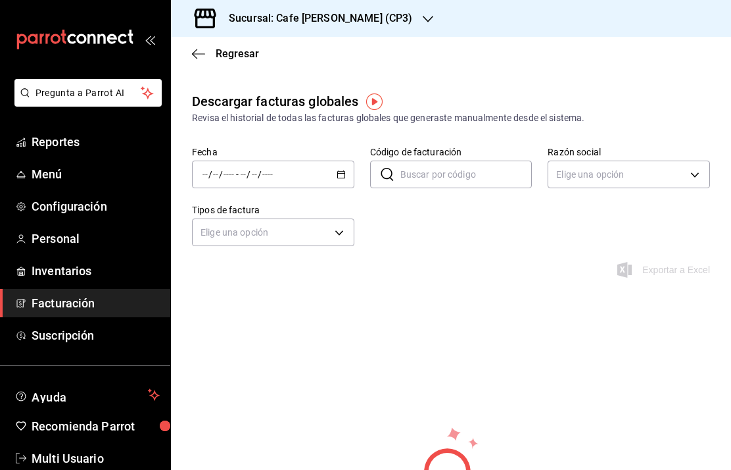
click at [200, 59] on icon "button" at bounding box center [198, 54] width 13 height 12
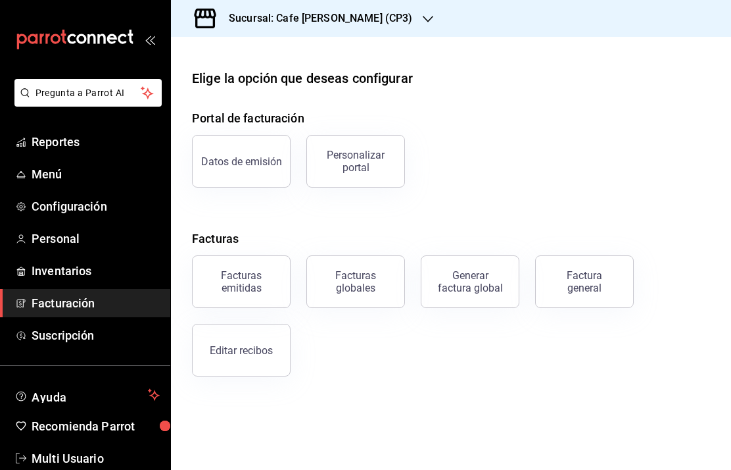
click at [472, 287] on div "Generar factura global" at bounding box center [470, 281] width 66 height 25
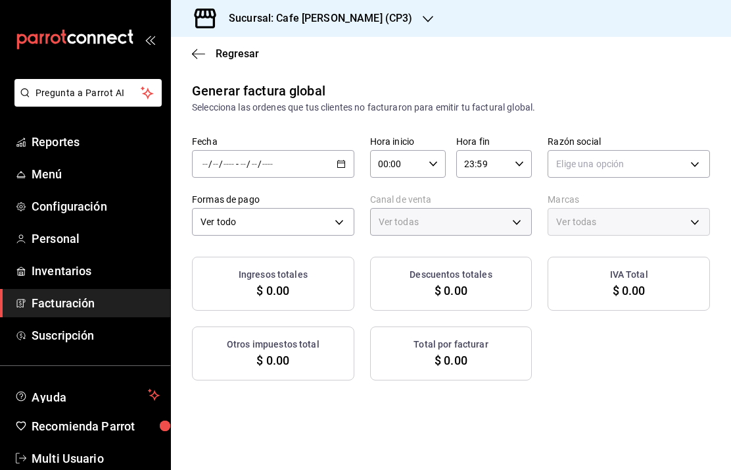
type input "PARROT,UBER_EATS,RAPPI,DIDI_FOOD,ONLINE"
click at [224, 177] on div "/ / - / /" at bounding box center [273, 164] width 162 height 28
click at [234, 166] on input "number" at bounding box center [229, 164] width 12 height 11
click at [241, 159] on input "number" at bounding box center [243, 164] width 7 height 11
click at [219, 55] on span "Regresar" at bounding box center [237, 53] width 43 height 12
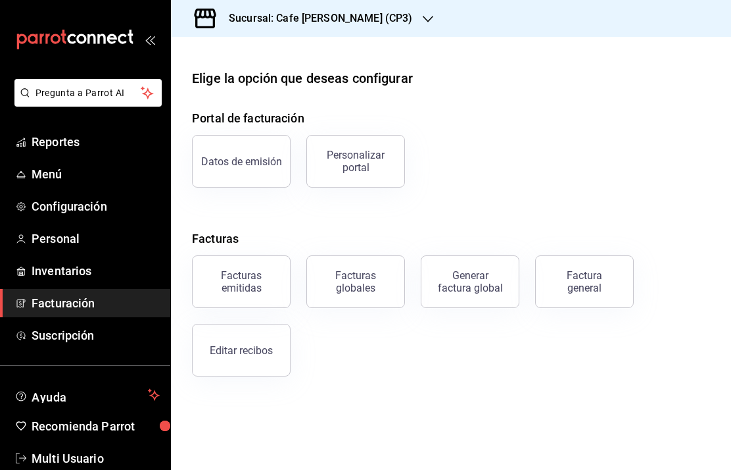
click at [600, 286] on div "Factura general" at bounding box center [585, 281] width 66 height 25
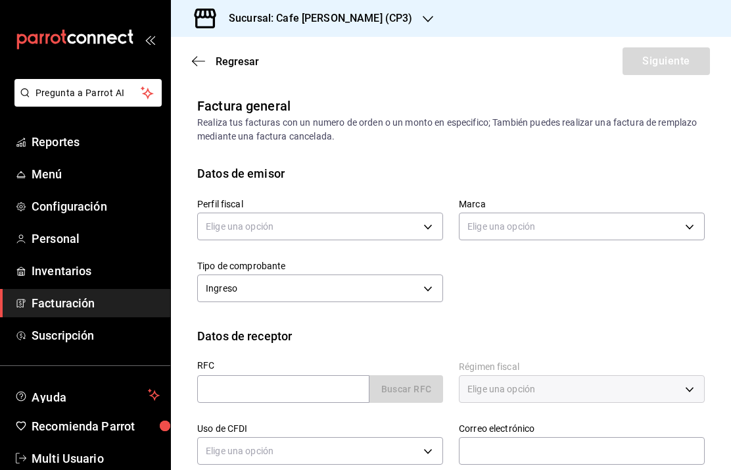
click at [201, 64] on icon "button" at bounding box center [198, 61] width 13 height 12
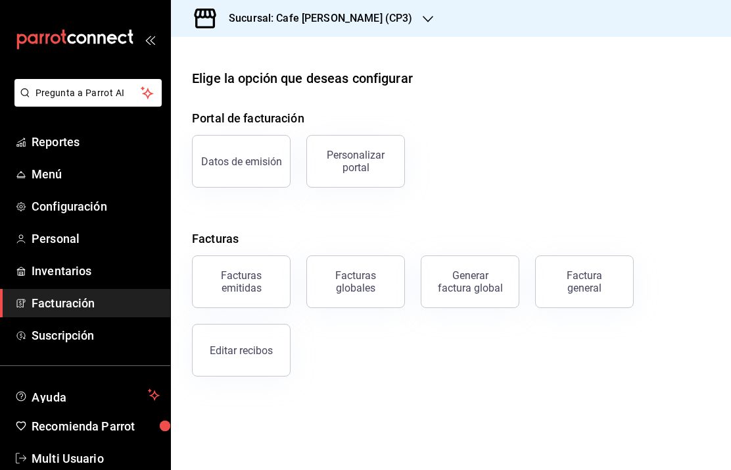
click at [252, 356] on button "Editar recibos" at bounding box center [241, 350] width 99 height 53
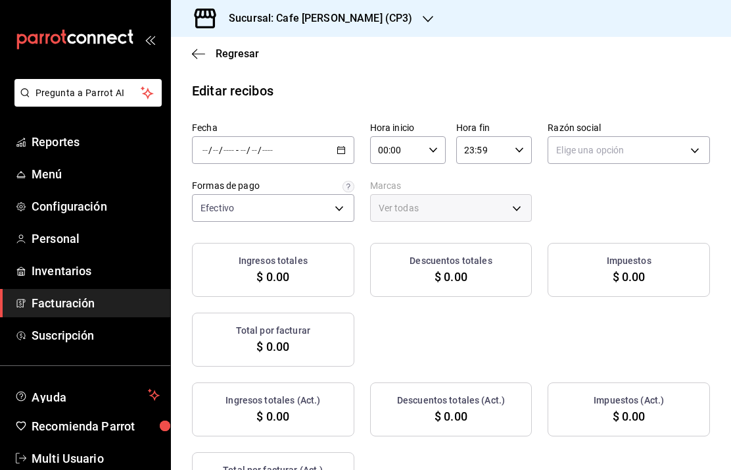
type input "f8495378-9407-48b0-8ccc-5c0fdb97f123"
click at [234, 151] on input "number" at bounding box center [229, 150] width 12 height 11
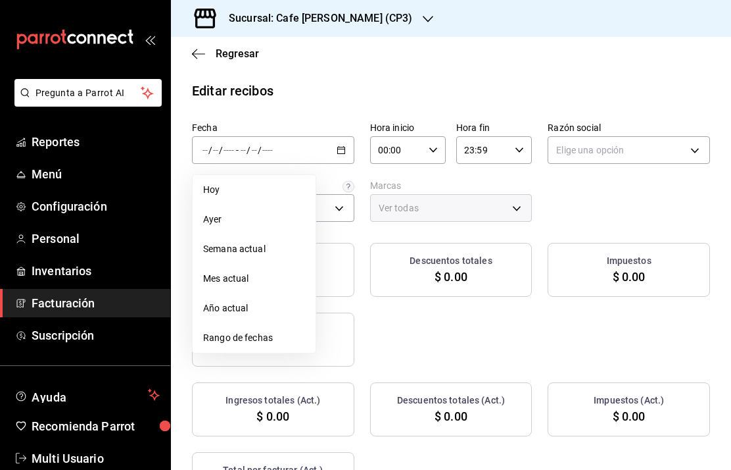
click at [238, 245] on span "Semana actual" at bounding box center [254, 249] width 102 height 14
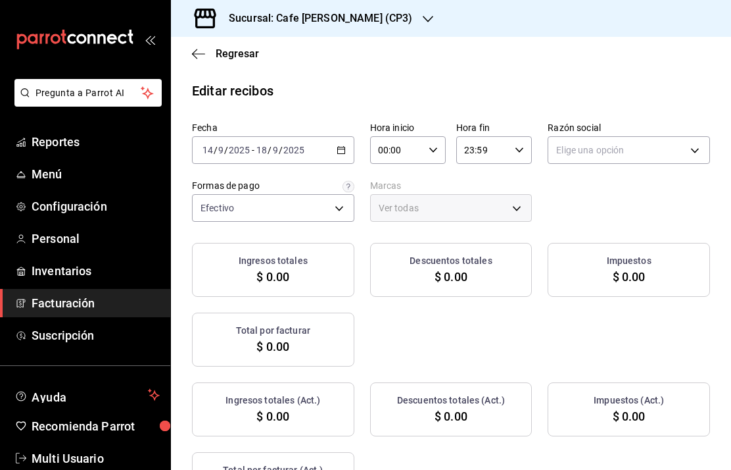
click at [686, 148] on body "Pregunta a Parrot AI Reportes Menú Configuración Personal Inventarios Facturaci…" at bounding box center [365, 235] width 731 height 470
click at [630, 215] on li "[PERSON_NAME]" at bounding box center [629, 217] width 161 height 24
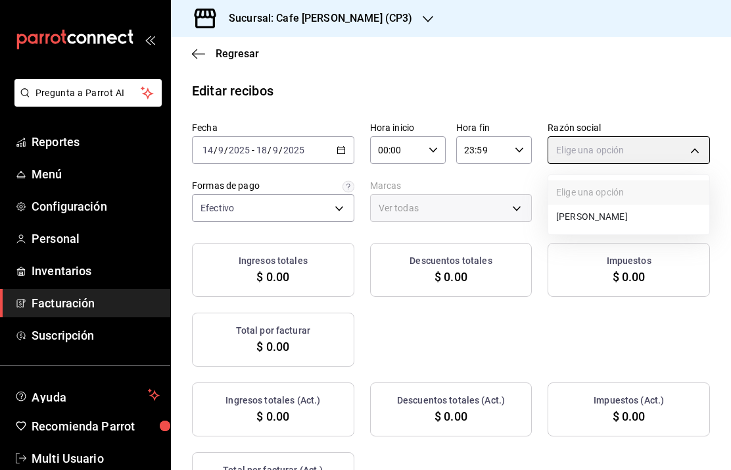
type input "11b1f4b2-2865-40a9-819b-45e3f99d464b"
type input "1a219e6b-4538-4a36-8180-b402e53fe872"
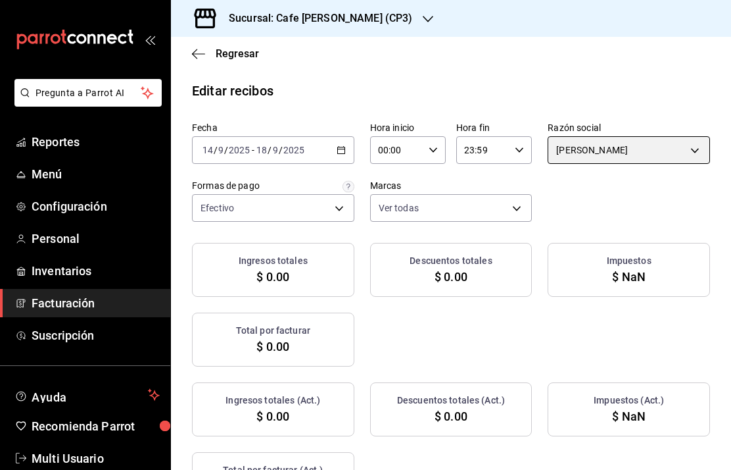
checkbox input "true"
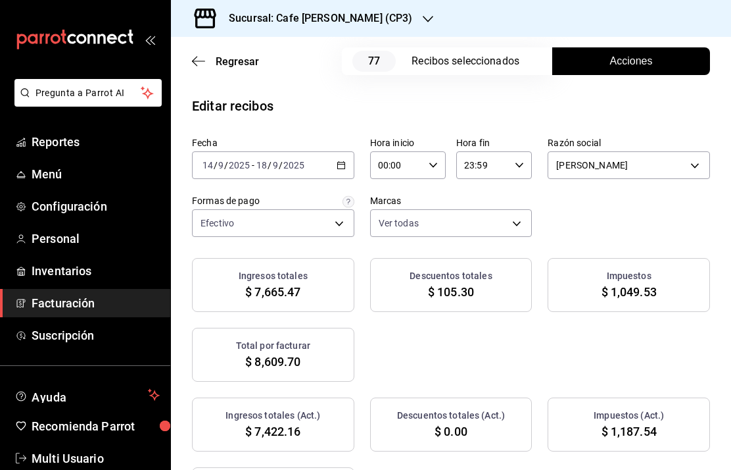
click at [655, 55] on button "Acciones" at bounding box center [632, 61] width 158 height 28
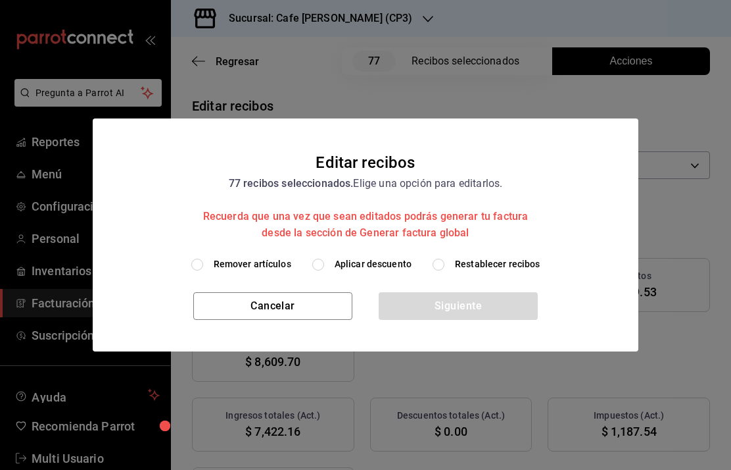
click at [606, 299] on div "Cancelar Siguiente" at bounding box center [366, 321] width 546 height 59
click at [620, 288] on div "Remover artículos Aplicar descuento Restablecer recibos" at bounding box center [366, 274] width 546 height 35
click at [301, 301] on button "Cancelar" at bounding box center [272, 306] width 159 height 28
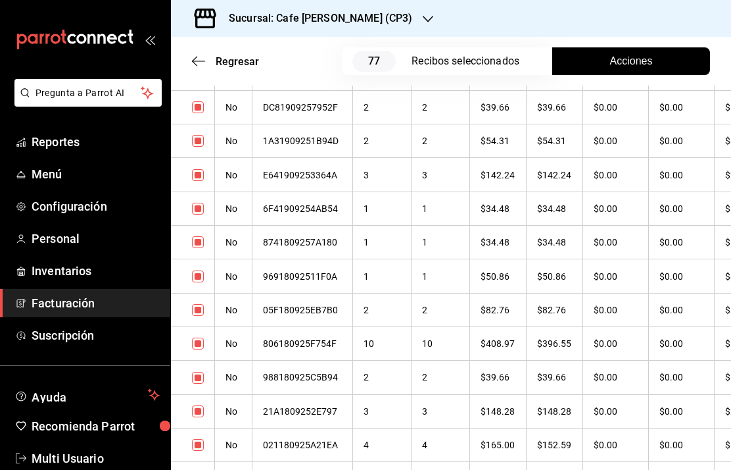
scroll to position [667, 0]
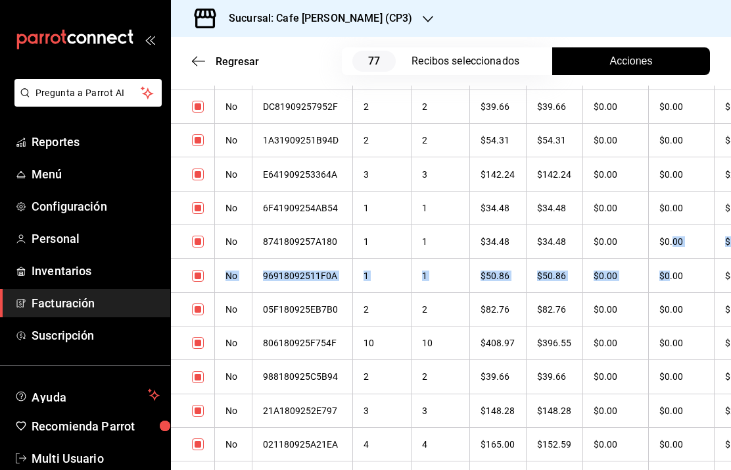
click at [688, 330] on th "$0.00" at bounding box center [682, 343] width 66 height 34
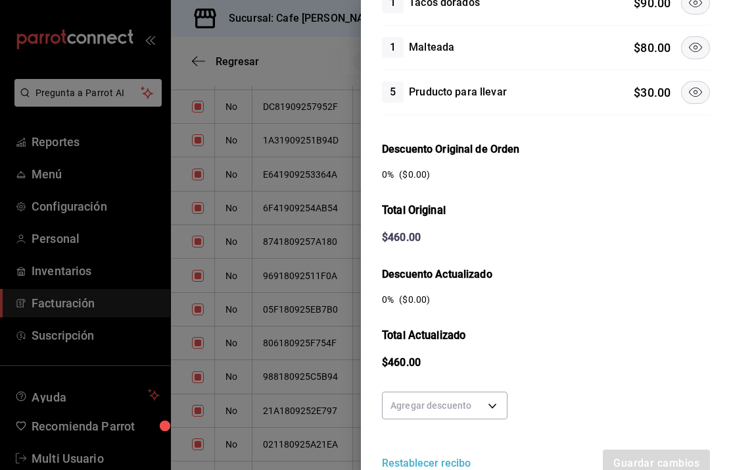
scroll to position [339, 0]
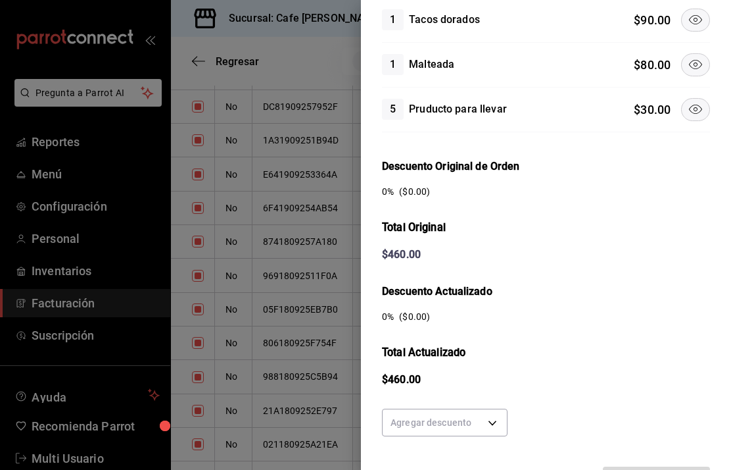
click at [474, 418] on body "Pregunta a Parrot AI Reportes Menú Configuración Personal Inventarios Facturaci…" at bounding box center [365, 235] width 731 height 470
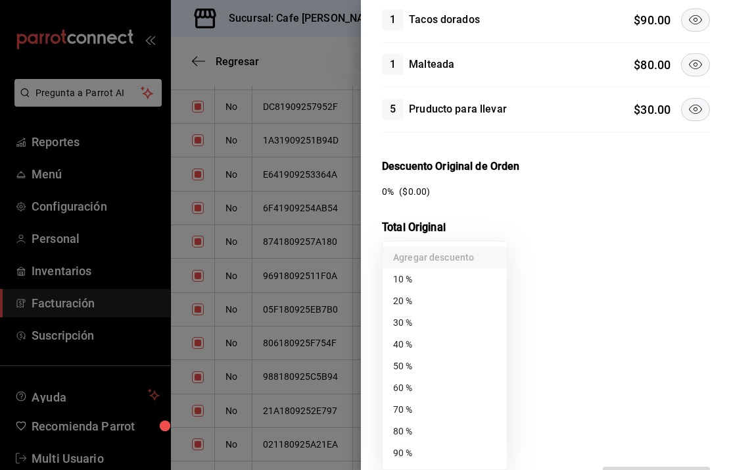
click at [665, 342] on div at bounding box center [365, 235] width 731 height 470
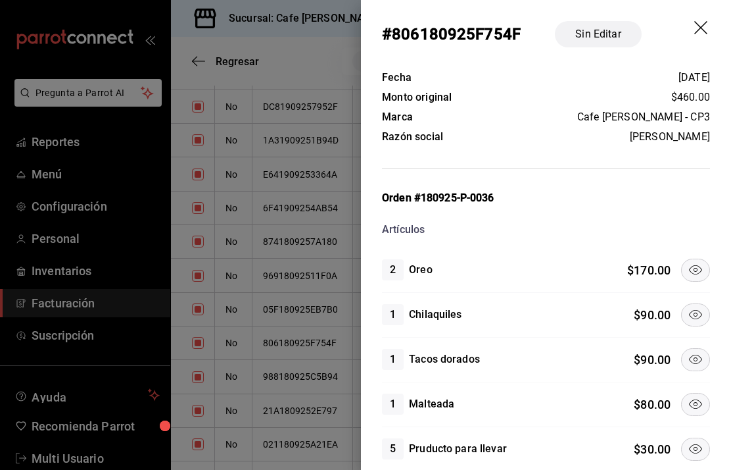
scroll to position [0, 0]
click at [701, 21] on icon "drag" at bounding box center [703, 29] width 16 height 16
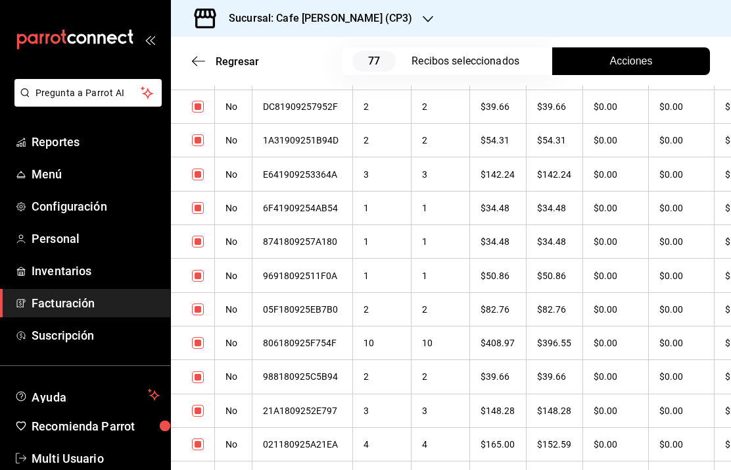
click at [300, 107] on th "DC81909257952F" at bounding box center [303, 106] width 101 height 34
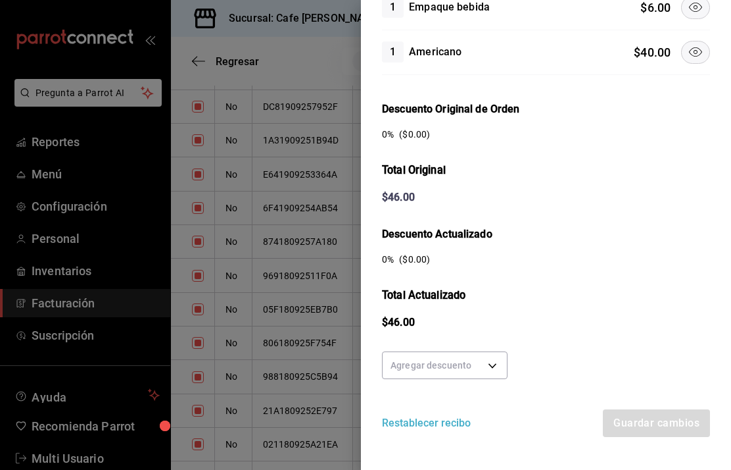
scroll to position [264, 0]
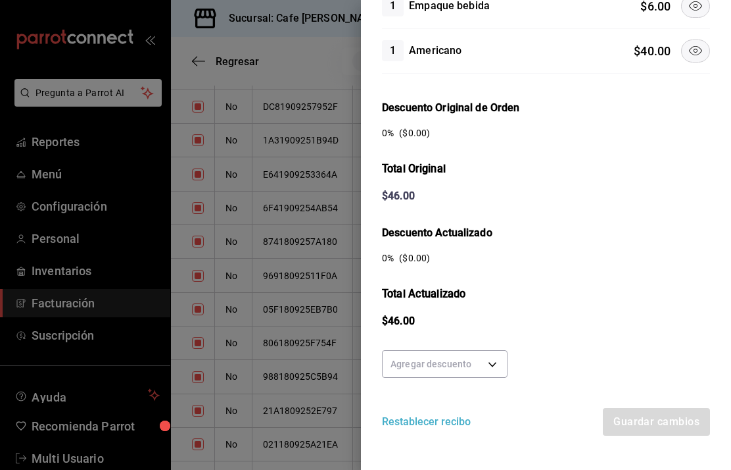
click at [464, 355] on body "Pregunta a Parrot AI Reportes Menú Configuración Personal Inventarios Facturaci…" at bounding box center [365, 235] width 731 height 470
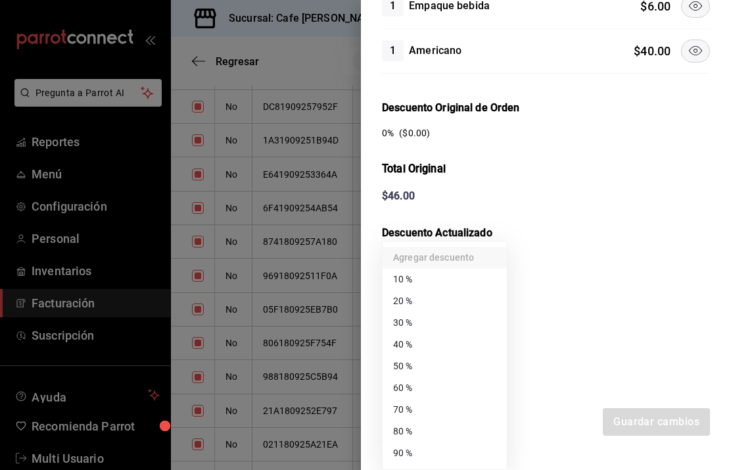
click at [425, 449] on li "90 %" at bounding box center [445, 453] width 124 height 22
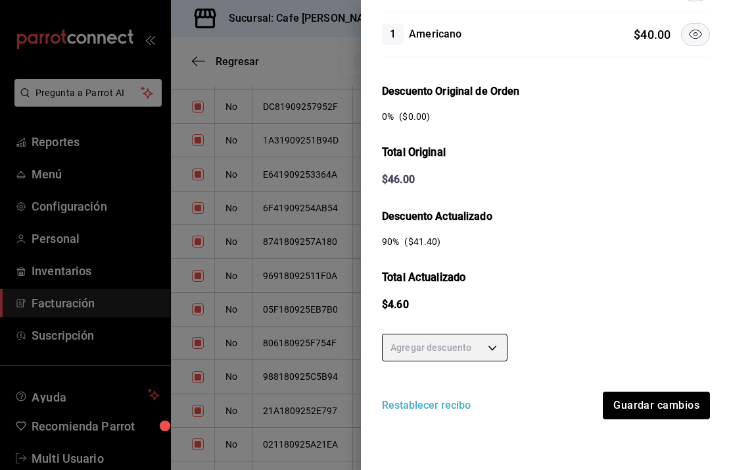
scroll to position [280, 0]
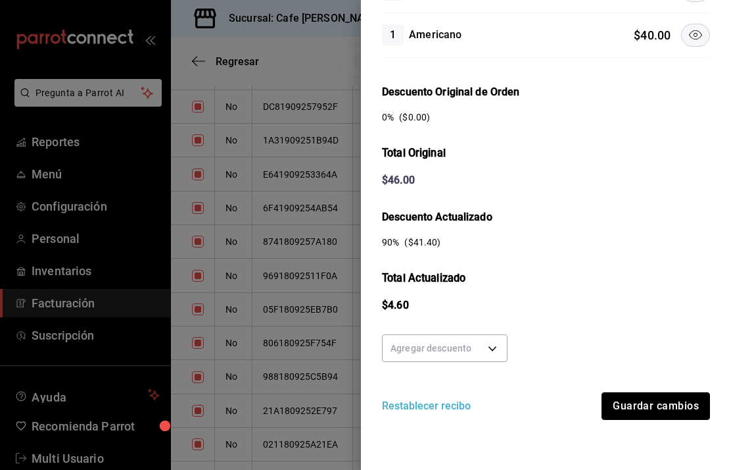
click at [655, 403] on button "Guardar cambios" at bounding box center [656, 406] width 109 height 28
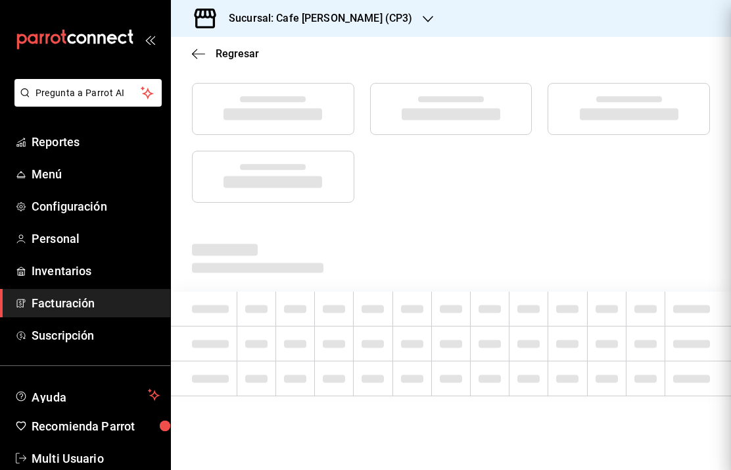
scroll to position [0, 0]
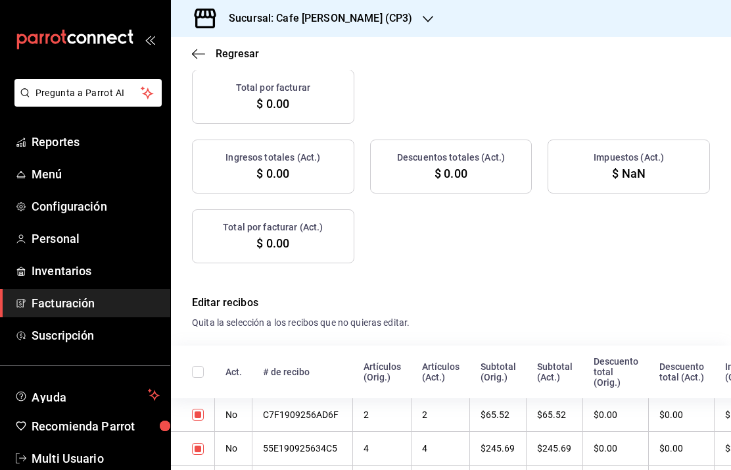
checkbox input "true"
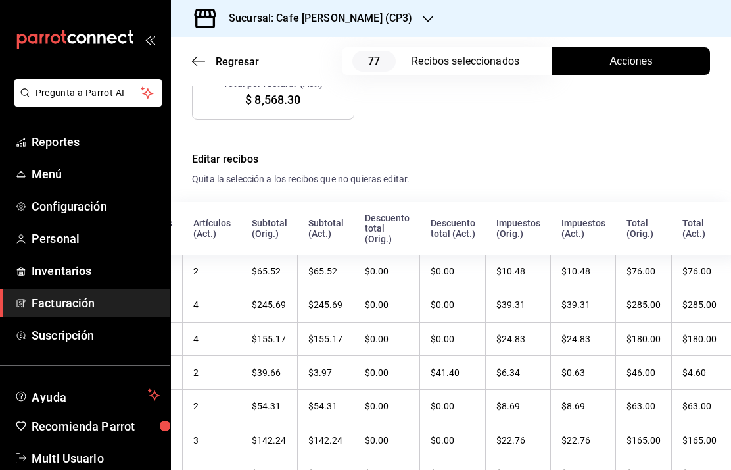
scroll to position [0, 228]
click at [189, 55] on div "Regresar 77 Recibos seleccionados Acciones" at bounding box center [451, 61] width 560 height 49
click at [207, 60] on span "Regresar" at bounding box center [225, 61] width 67 height 12
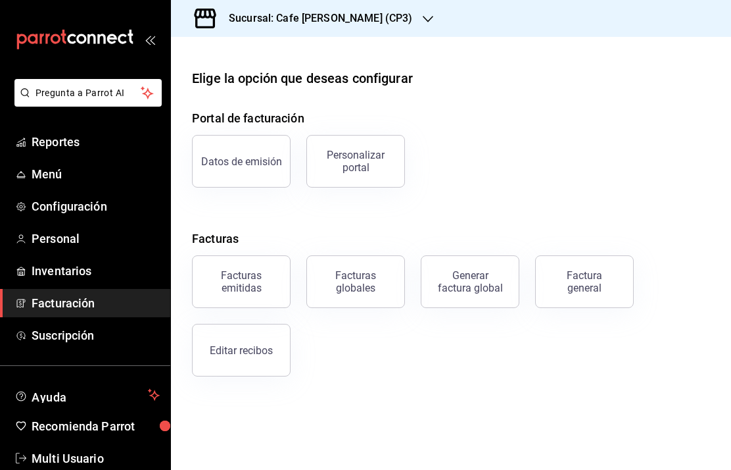
scroll to position [53, 0]
click at [234, 324] on button "Editar recibos" at bounding box center [241, 350] width 99 height 53
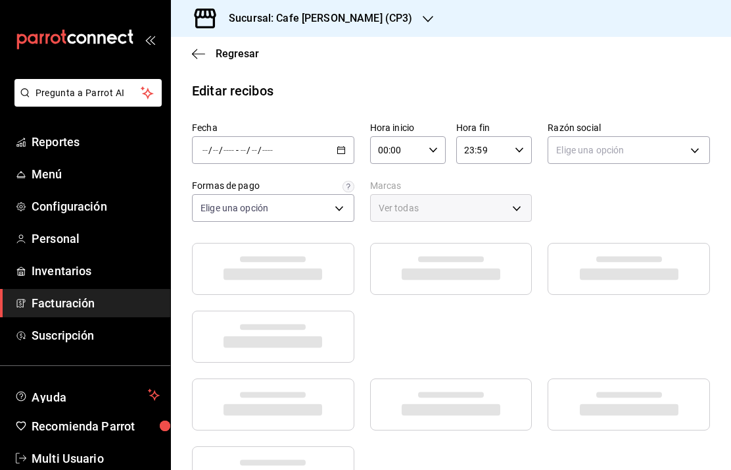
type input "f8495378-9407-48b0-8ccc-5c0fdb97f123"
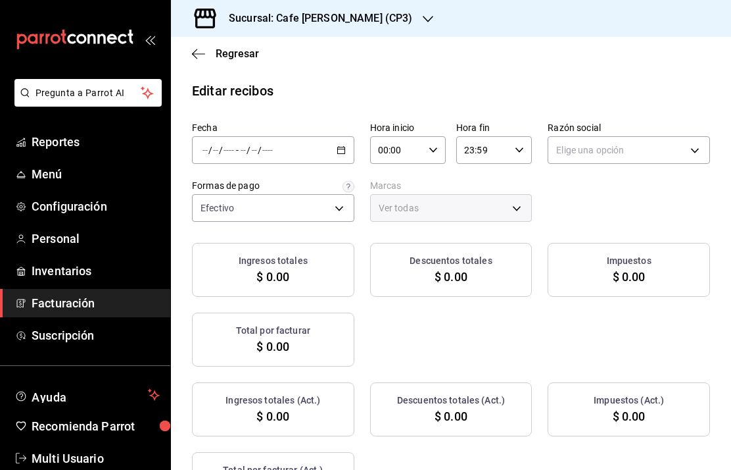
click at [234, 145] on input "number" at bounding box center [229, 150] width 12 height 11
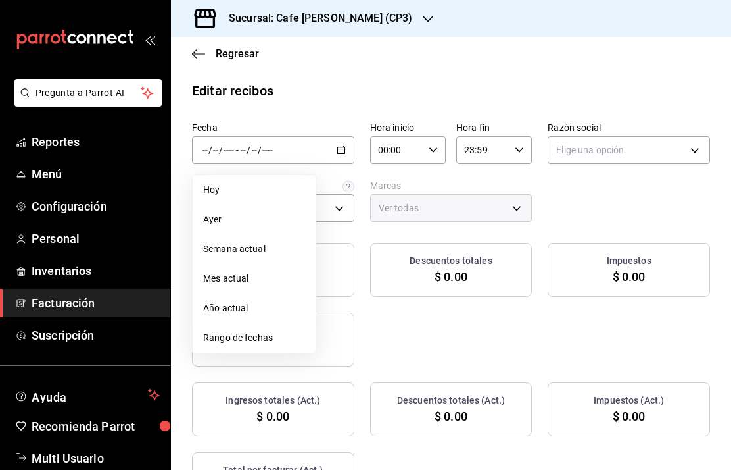
click at [239, 242] on span "Semana actual" at bounding box center [254, 249] width 102 height 14
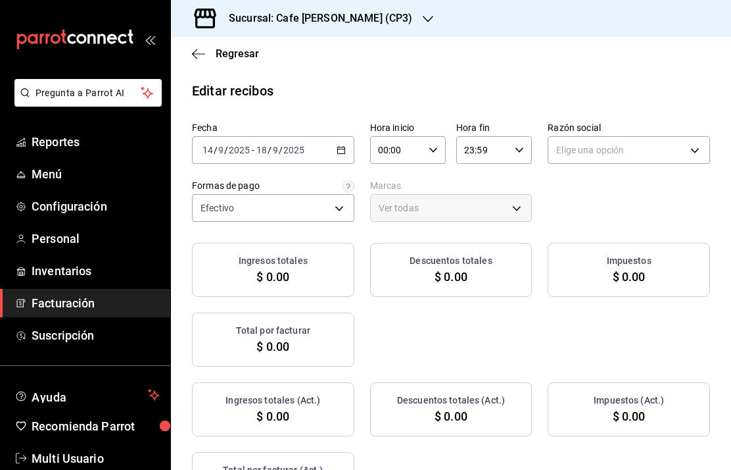
click at [653, 105] on body "Pregunta a Parrot AI Reportes Menú Configuración Personal Inventarios Facturaci…" at bounding box center [365, 235] width 731 height 470
click at [631, 164] on li "[PERSON_NAME]" at bounding box center [629, 164] width 161 height 24
type input "11b1f4b2-2865-40a9-819b-45e3f99d464b"
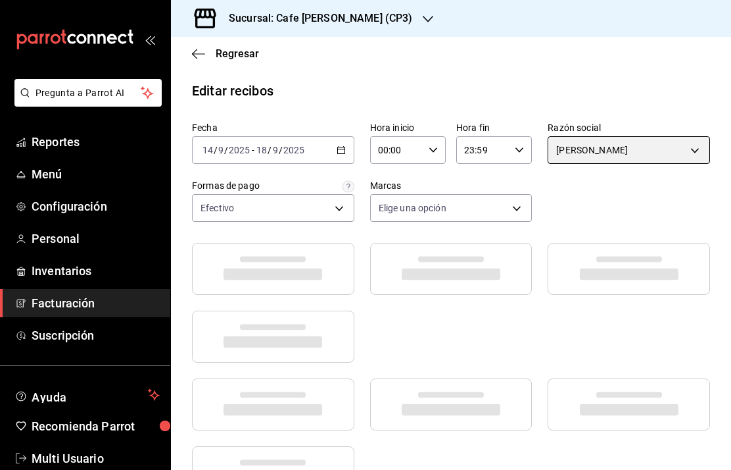
type input "1a219e6b-4538-4a36-8180-b402e53fe872"
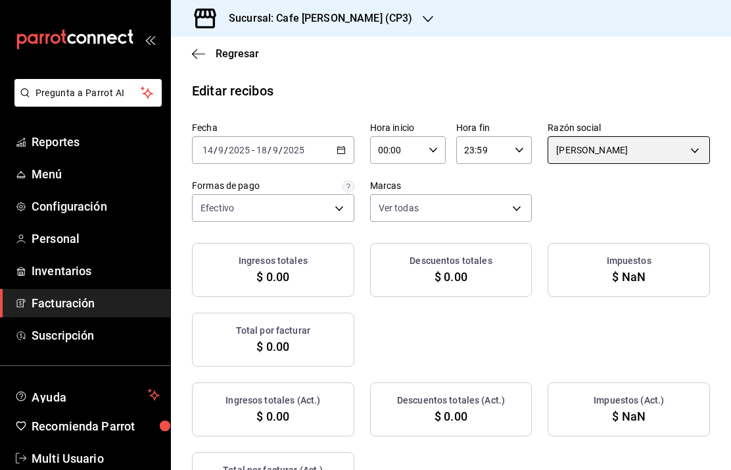
checkbox input "true"
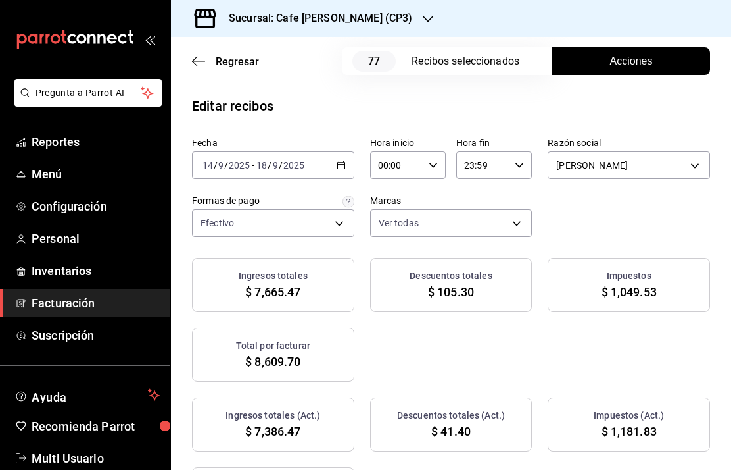
click at [328, 176] on body "Pregunta a Parrot AI Reportes Menú Configuración Personal Inventarios Facturaci…" at bounding box center [365, 235] width 731 height 470
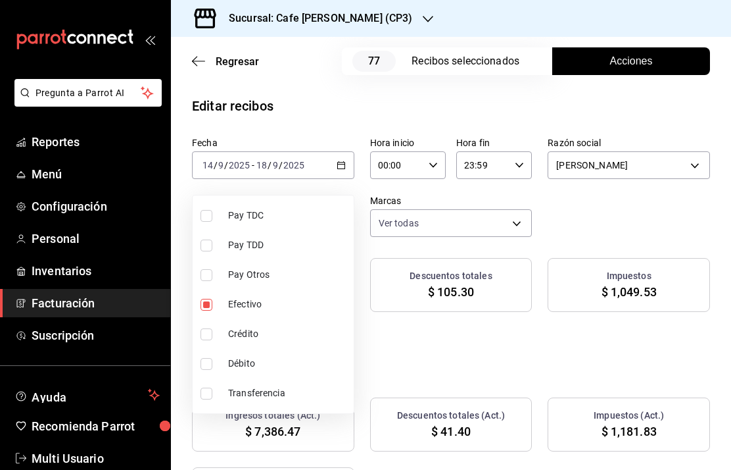
click at [205, 305] on input "checkbox" at bounding box center [207, 305] width 12 height 12
checkbox input "false"
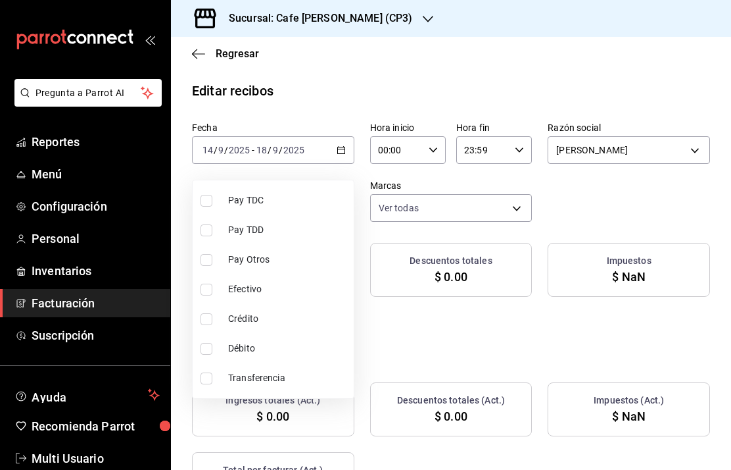
checkbox input "true"
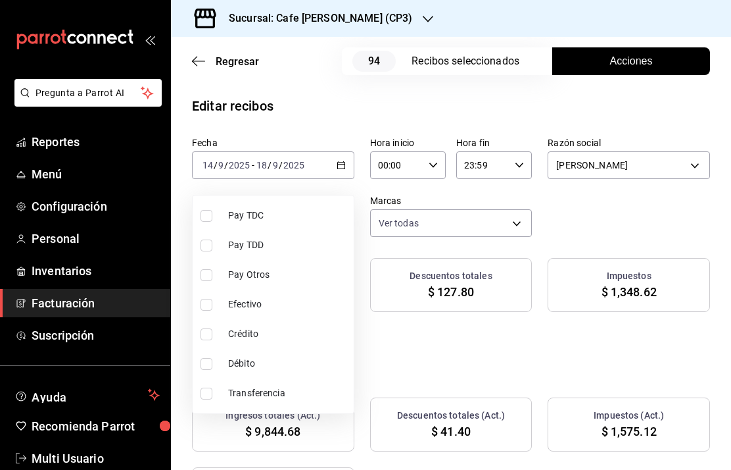
click at [210, 210] on input "checkbox" at bounding box center [207, 216] width 12 height 12
checkbox input "true"
type input "e21df8c8-e6b9-4b88-bdfa-a3b290e1d488"
click at [212, 239] on label at bounding box center [209, 245] width 17 height 12
click at [212, 239] on input "checkbox" at bounding box center [207, 245] width 12 height 12
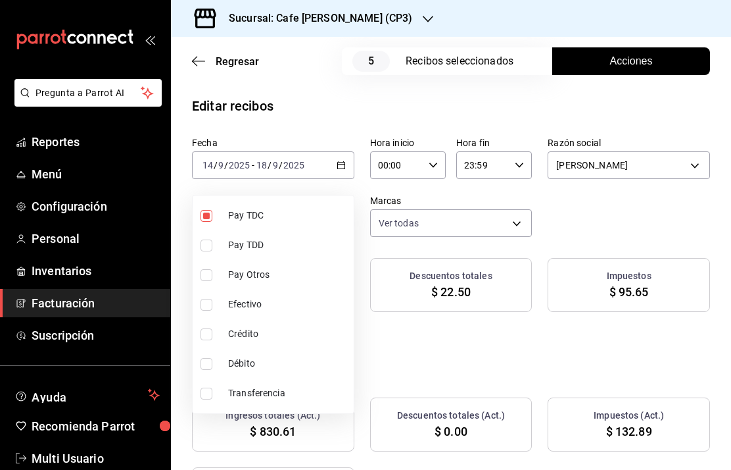
checkbox input "false"
type input "e21df8c8-e6b9-4b88-bdfa-a3b290e1d488"
click at [209, 247] on input "checkbox" at bounding box center [207, 245] width 12 height 12
checkbox input "true"
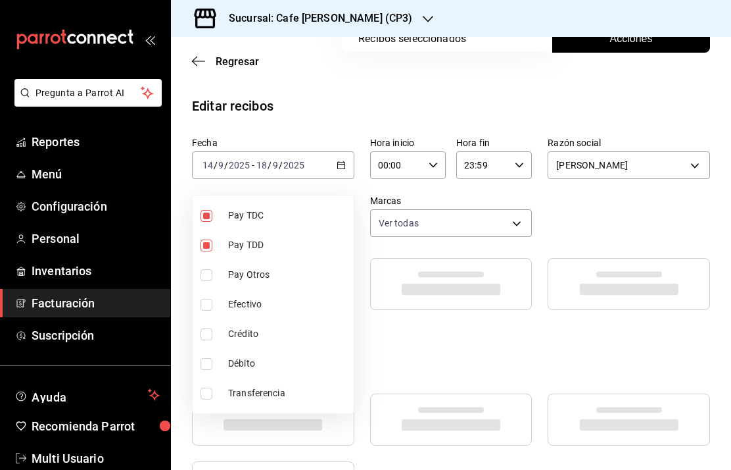
type input "e21df8c8-e6b9-4b88-bdfa-a3b290e1d488,5db18c3d-011d-446c-b635-576c43d25baa"
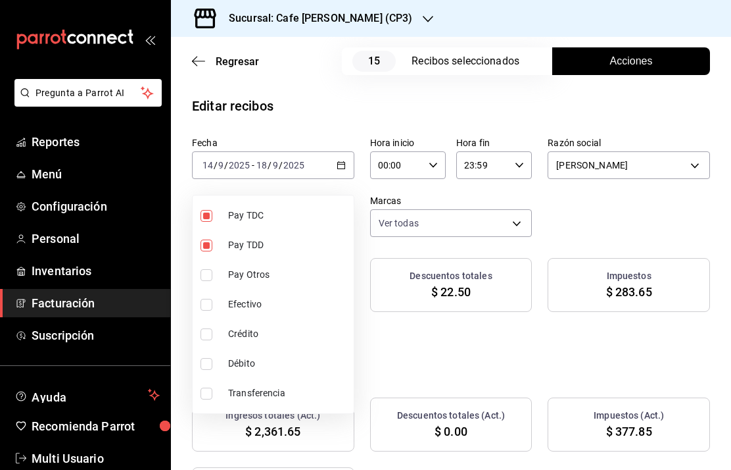
click at [209, 274] on input "checkbox" at bounding box center [207, 275] width 12 height 12
checkbox input "true"
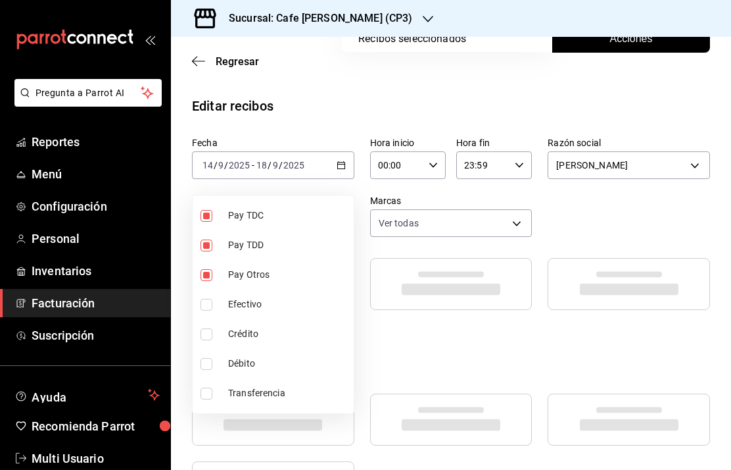
type input "e21df8c8-e6b9-4b88-bdfa-a3b290e1d488,5db18c3d-011d-446c-b635-576c43d25baa,3b9b9…"
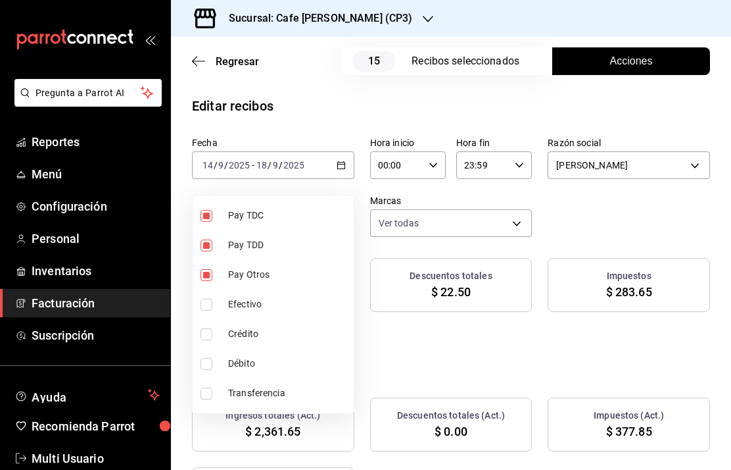
click at [678, 296] on div at bounding box center [365, 235] width 731 height 470
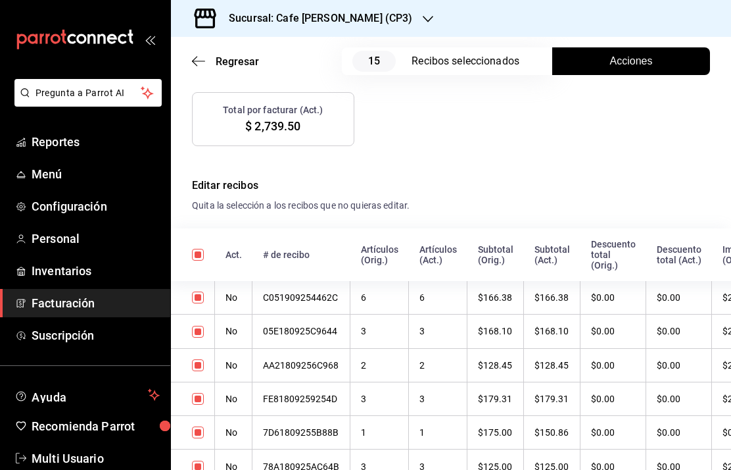
click at [314, 281] on th "C051909254462C" at bounding box center [302, 298] width 98 height 34
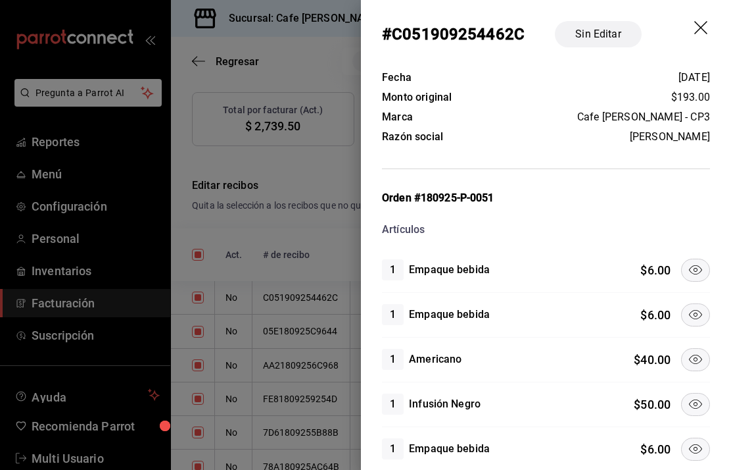
click at [706, 22] on icon "drag" at bounding box center [701, 27] width 13 height 13
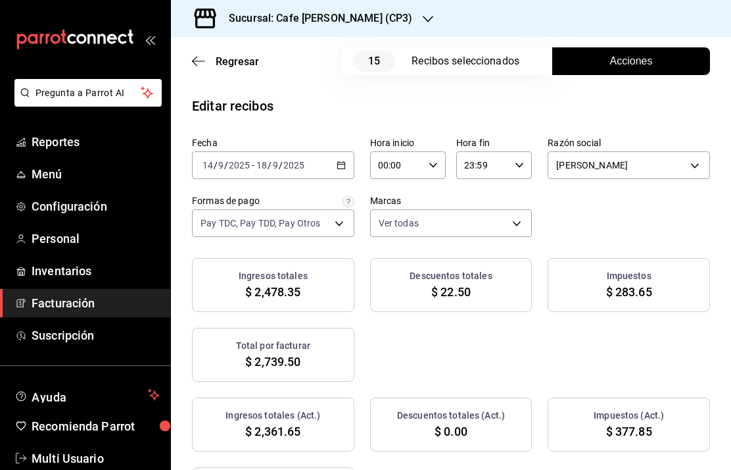
click at [506, 165] on body "Pregunta a Parrot AI Reportes Menú Configuración Personal Inventarios Facturaci…" at bounding box center [365, 235] width 731 height 470
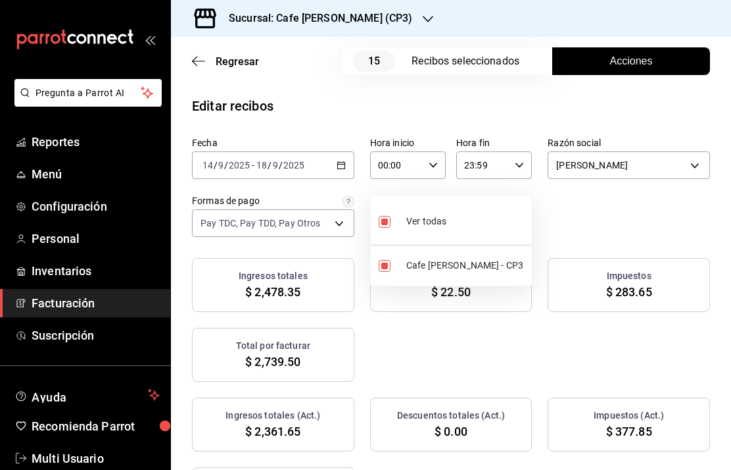
click at [502, 220] on li "Ver todas" at bounding box center [451, 220] width 161 height 39
checkbox input "false"
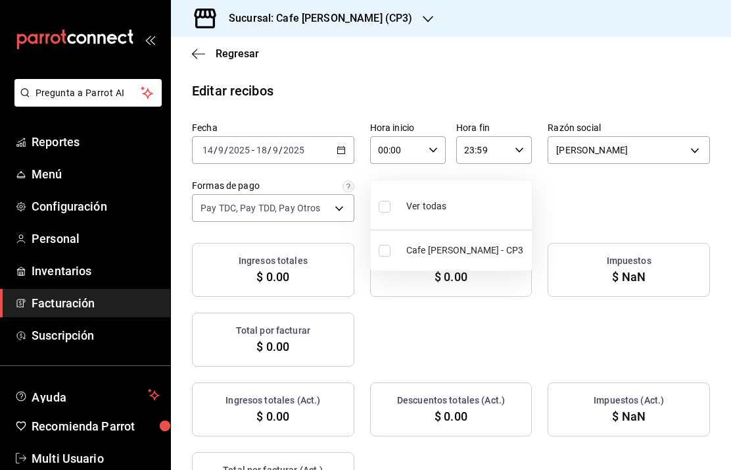
checkbox input "true"
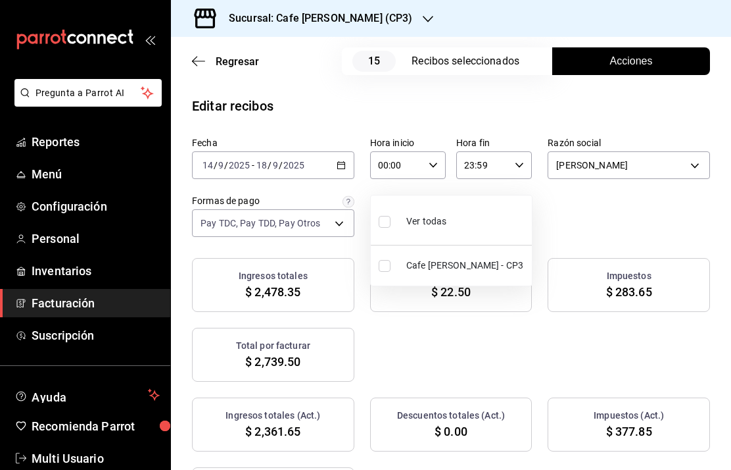
click at [489, 227] on li "Ver todas" at bounding box center [451, 220] width 161 height 39
type input "1a219e6b-4538-4a36-8180-b402e53fe872"
checkbox input "true"
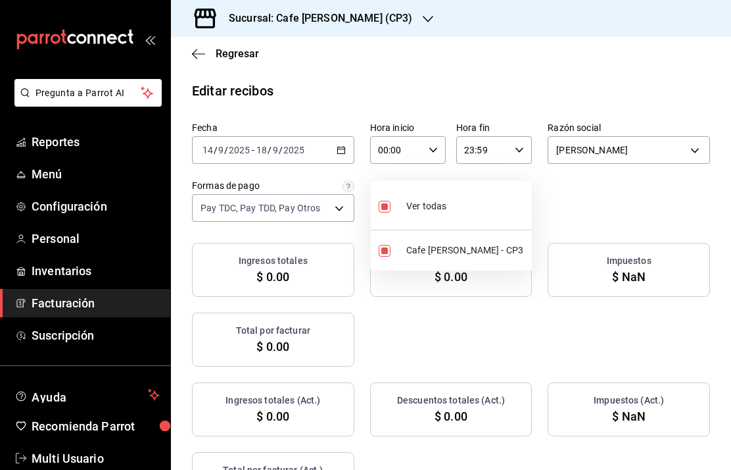
checkbox input "true"
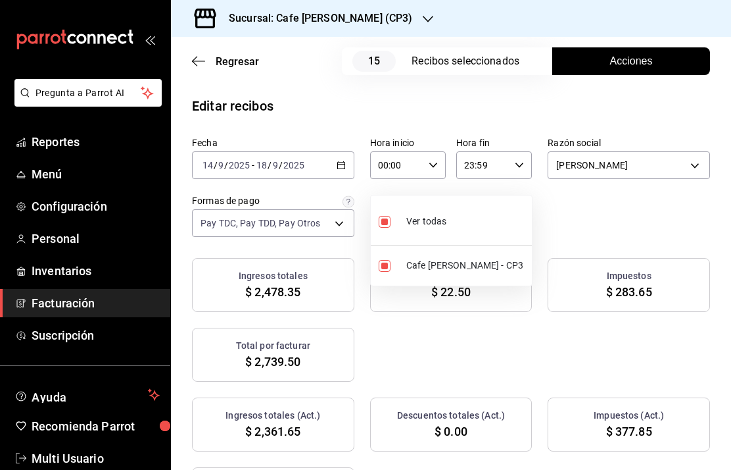
click at [690, 162] on div at bounding box center [365, 235] width 731 height 470
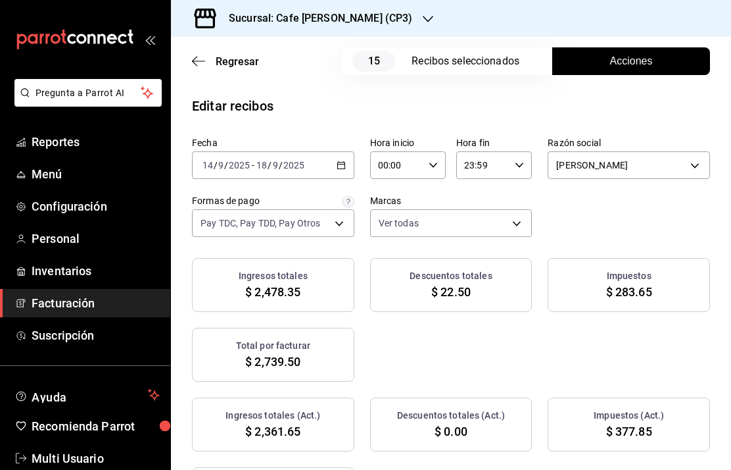
click at [689, 143] on div "Fecha [DATE] [DATE] - [DATE] [DATE] Hora inicio 00:00 Hora inicio Hora fin 23:5…" at bounding box center [451, 187] width 518 height 100
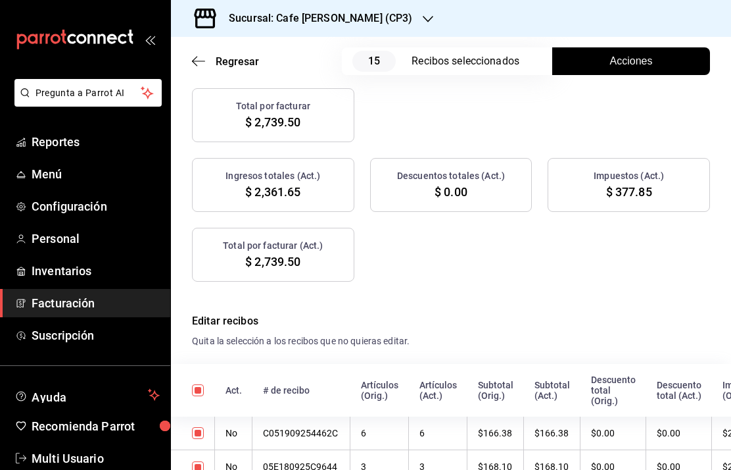
scroll to position [248, 0]
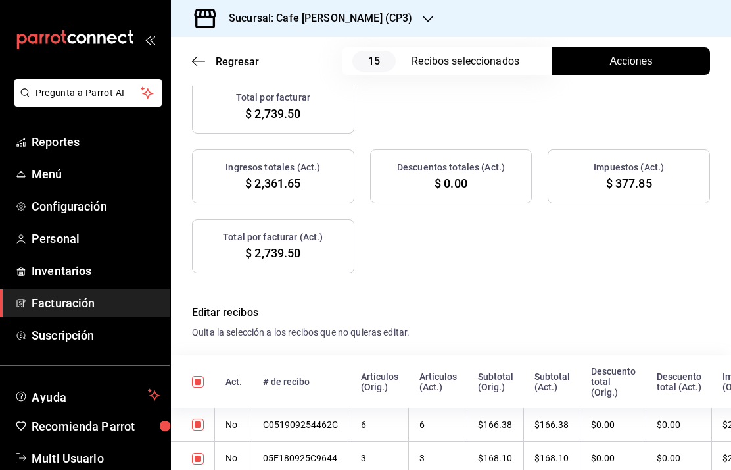
click at [303, 408] on th "C051909254462C" at bounding box center [302, 425] width 98 height 34
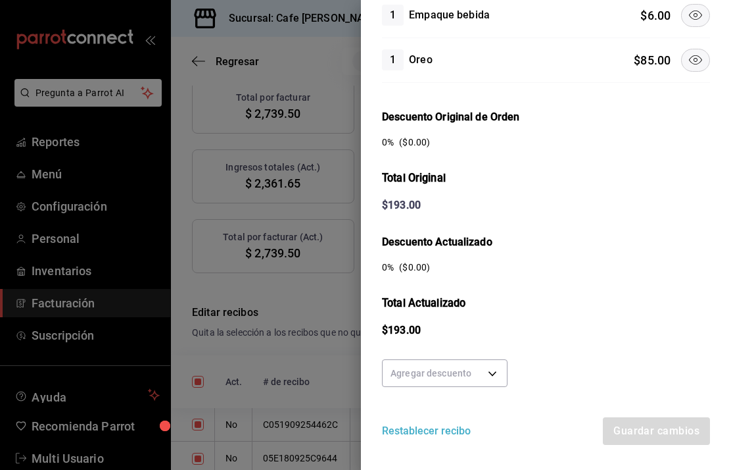
scroll to position [434, 0]
click at [477, 371] on body "Pregunta a Parrot AI Reportes Menú Configuración Personal Inventarios Facturaci…" at bounding box center [365, 235] width 731 height 470
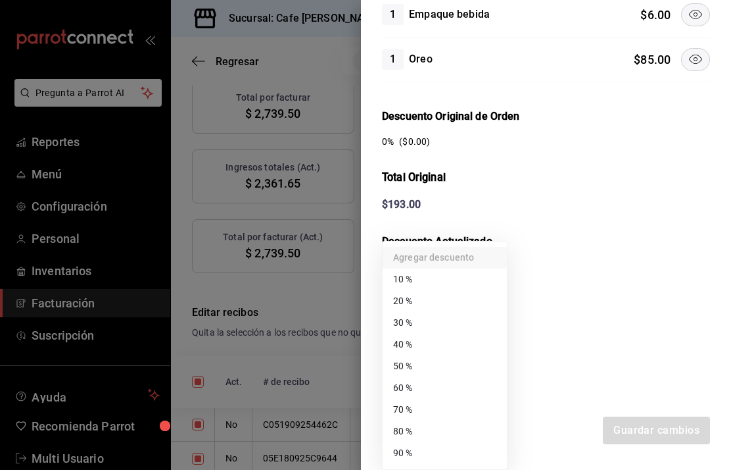
click at [415, 451] on li "90 %" at bounding box center [445, 453] width 124 height 22
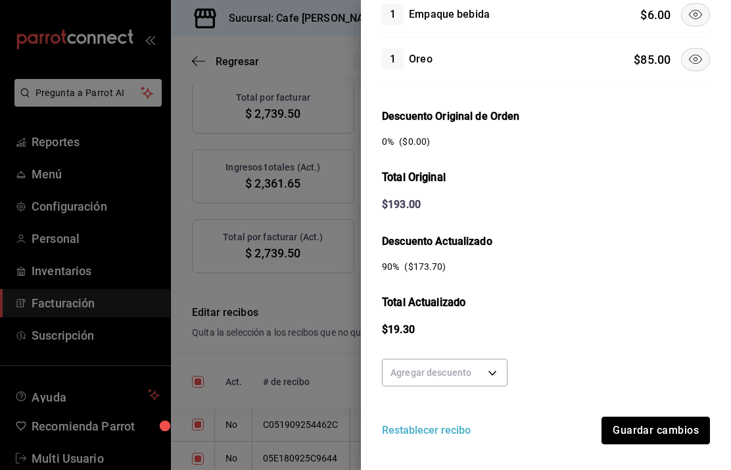
click at [681, 416] on button "Guardar cambios" at bounding box center [656, 430] width 109 height 28
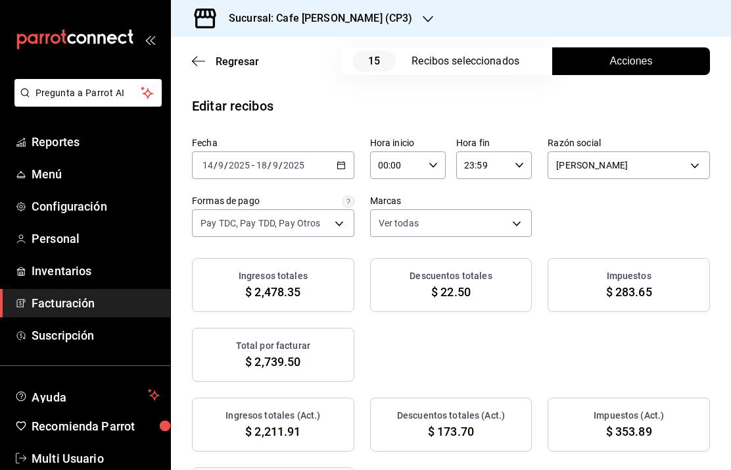
scroll to position [0, 0]
click at [65, 143] on span "Reportes" at bounding box center [96, 142] width 128 height 18
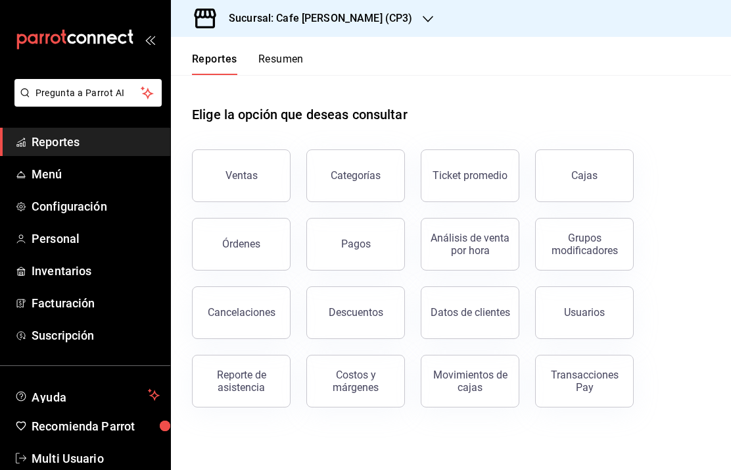
click at [580, 168] on div "Cajas" at bounding box center [585, 176] width 27 height 16
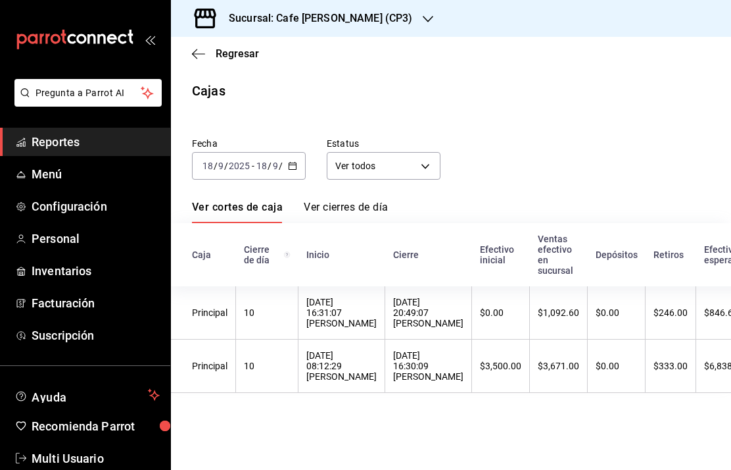
click at [222, 48] on span "Regresar" at bounding box center [237, 53] width 43 height 12
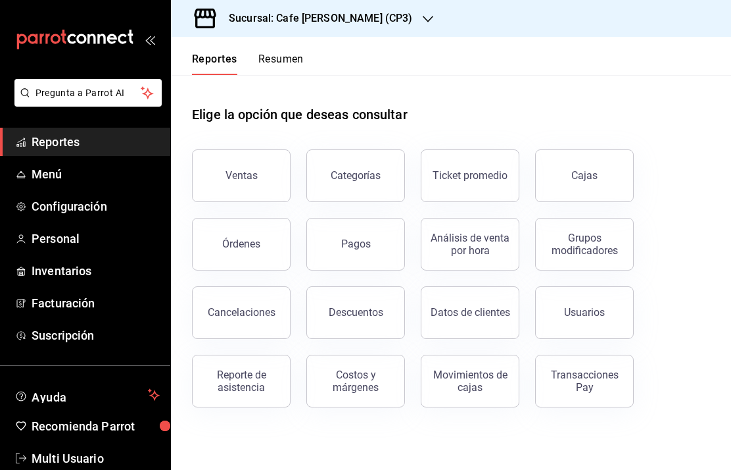
click at [582, 374] on div "Transacciones Pay" at bounding box center [585, 380] width 82 height 25
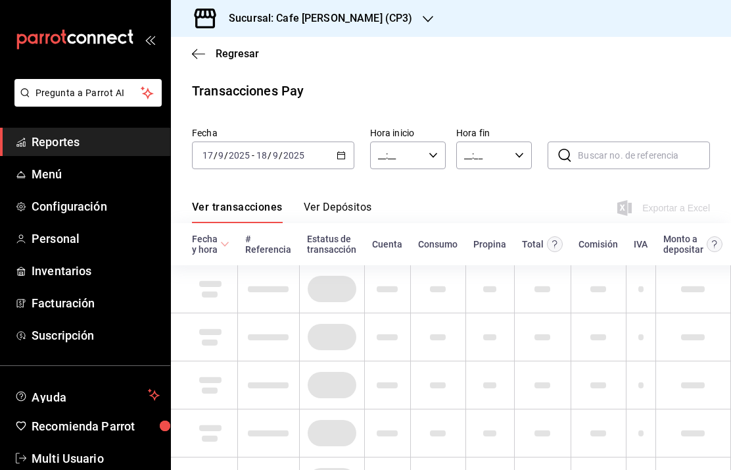
type input "00:00"
type input "23:59"
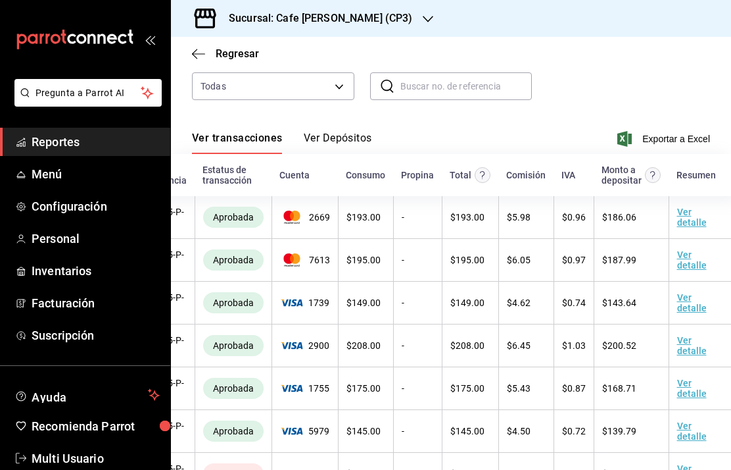
scroll to position [125, 0]
